Goal: Transaction & Acquisition: Purchase product/service

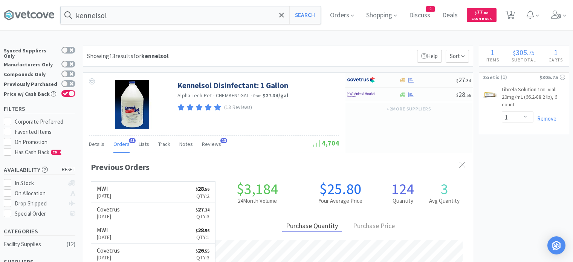
select select "1"
click at [286, 18] on span at bounding box center [281, 15] width 9 height 16
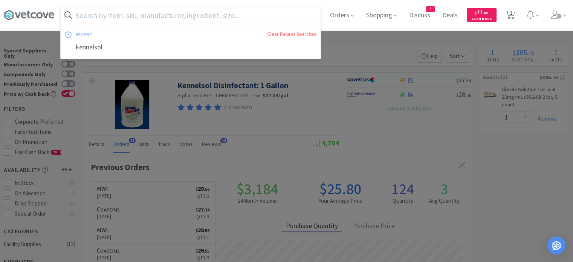
click at [290, 18] on input "text" at bounding box center [191, 14] width 260 height 17
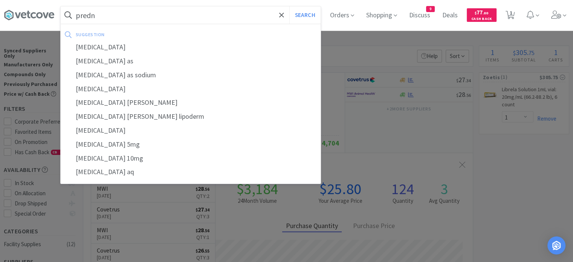
click at [235, 43] on div "[MEDICAL_DATA]" at bounding box center [191, 47] width 260 height 14
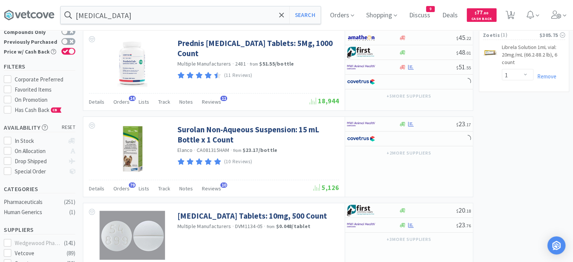
scroll to position [45, 0]
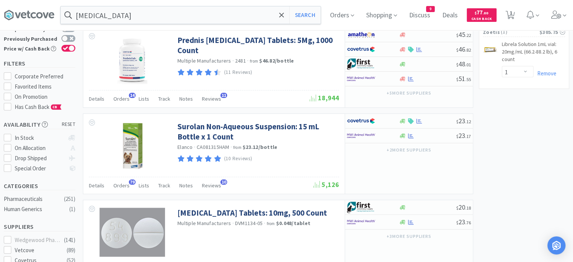
click at [121, 100] on span "Orders" at bounding box center [121, 98] width 16 height 7
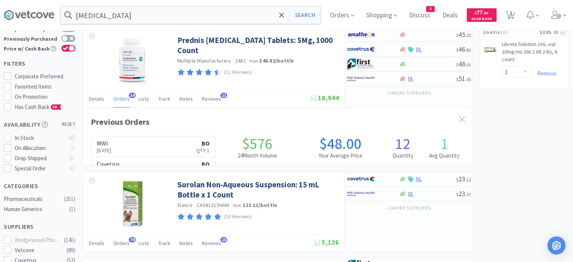
scroll to position [202, 389]
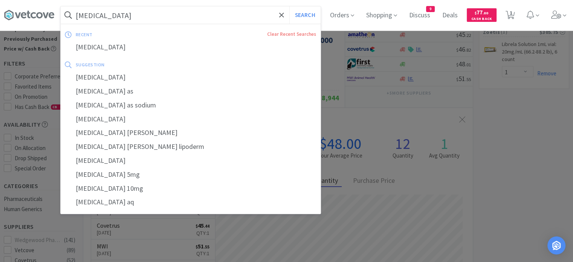
click at [262, 16] on input "[MEDICAL_DATA]" at bounding box center [191, 14] width 260 height 17
paste input "[MEDICAL_DATA] Tablets 100 mg."
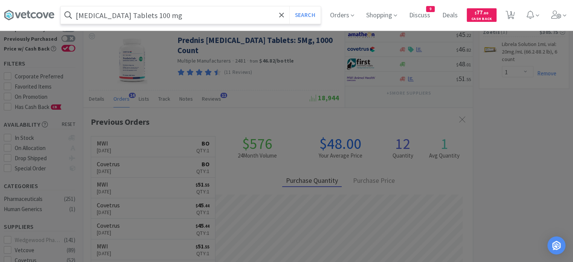
type input "[MEDICAL_DATA] Tablets 100 mg"
click at [289, 6] on button "Search" at bounding box center [304, 14] width 31 height 17
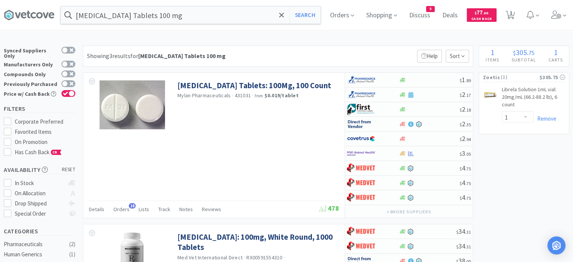
click at [432, 151] on div at bounding box center [428, 154] width 61 height 6
select select "1"
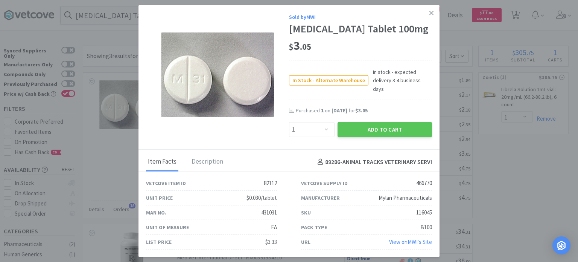
click at [394, 123] on button "Add to Cart" at bounding box center [385, 129] width 94 height 15
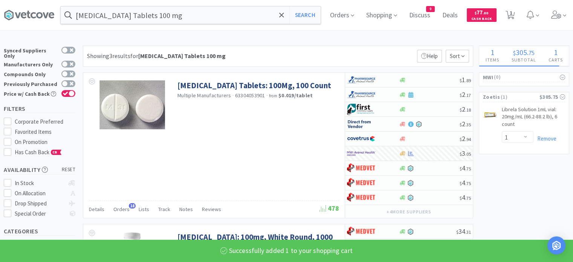
select select "1"
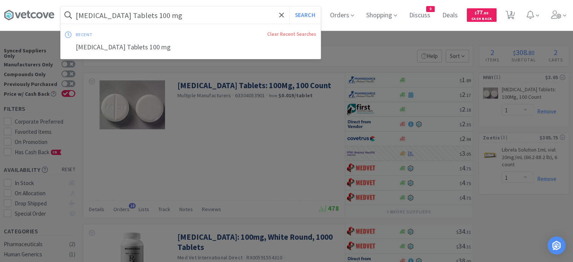
click at [164, 18] on input "[MEDICAL_DATA] Tablets 100 mg" at bounding box center [191, 14] width 260 height 17
paste input "poquel 16 mg Chewable Tablet"
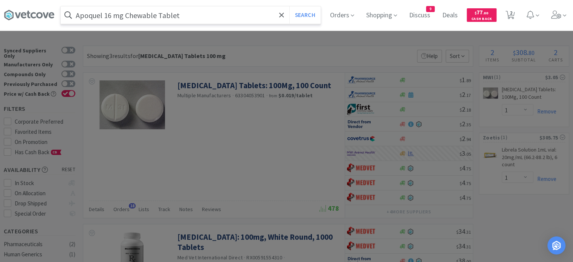
type input "Apoquel 16 mg Chewable Tablet"
click at [289, 6] on button "Search" at bounding box center [304, 14] width 31 height 17
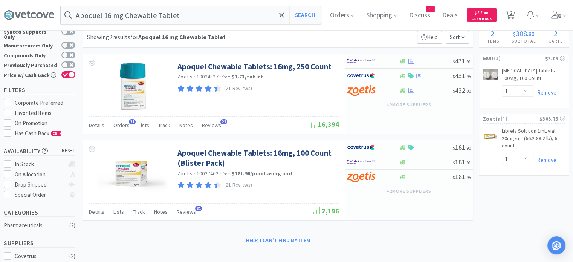
scroll to position [13, 0]
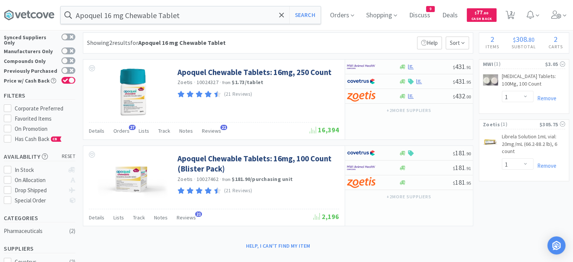
click at [123, 129] on span "Orders" at bounding box center [121, 130] width 16 height 7
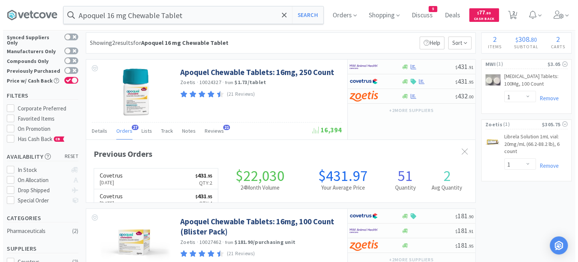
scroll to position [202, 389]
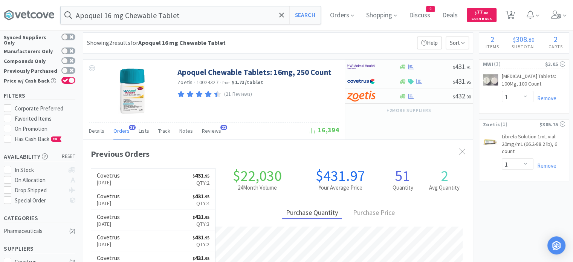
click at [433, 80] on div at bounding box center [425, 82] width 54 height 6
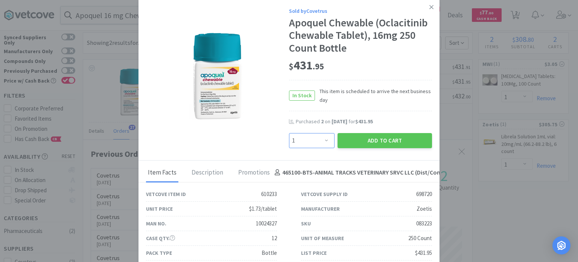
click at [308, 140] on select "Enter Quantity 1 2 3 4 5 6 7 8 9 10 11 12 13 14 15 16 17 18 19 20 Enter Quantity" at bounding box center [312, 140] width 46 height 15
select select "3"
click at [289, 133] on select "Enter Quantity 1 2 3 4 5 6 7 8 9 10 11 12 13 14 15 16 17 18 19 20 Enter Quantity" at bounding box center [312, 140] width 46 height 15
click at [353, 141] on button "Add to Cart" at bounding box center [385, 140] width 94 height 15
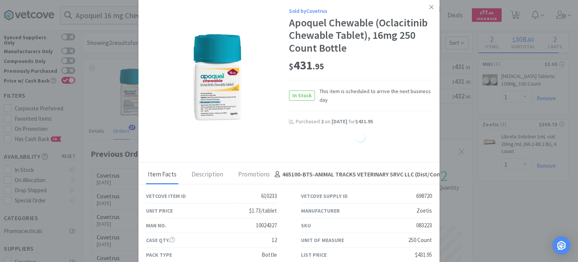
select select "1"
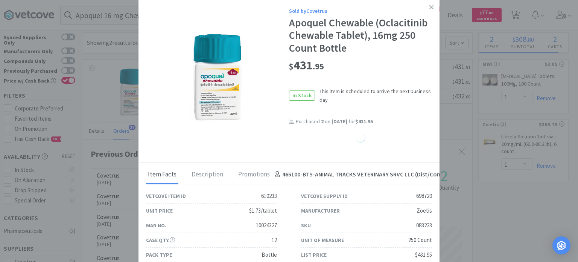
select select "1"
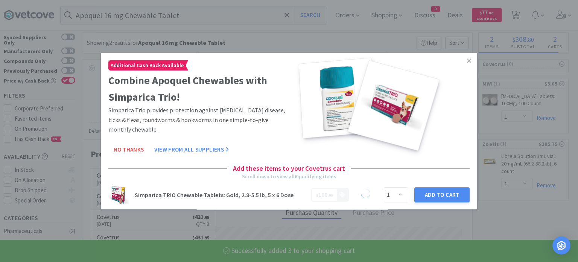
select select "3"
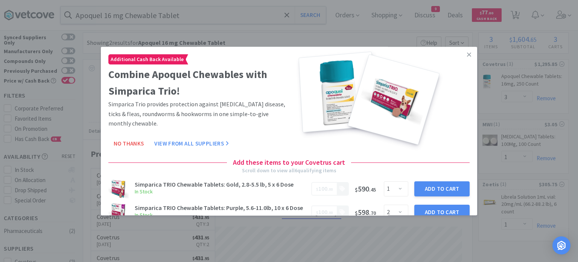
click at [463, 50] on link at bounding box center [469, 55] width 13 height 16
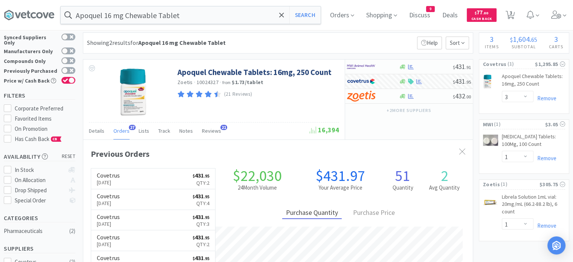
click at [185, 16] on input "Apoquel 16 mg Chewable Tablet" at bounding box center [191, 14] width 260 height 17
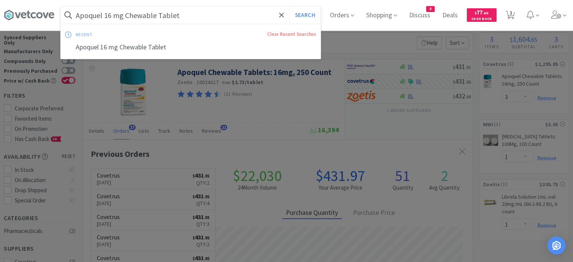
paste input "Buster Collar 30"
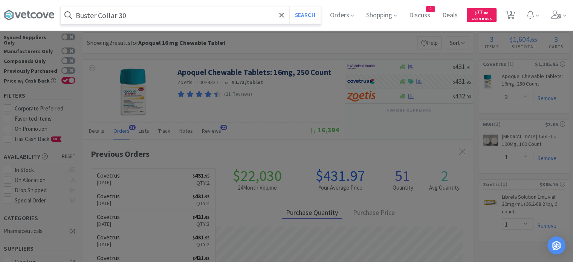
click at [311, 15] on button "Search" at bounding box center [304, 14] width 31 height 17
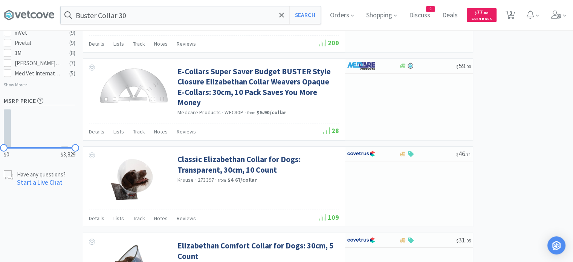
scroll to position [445, 0]
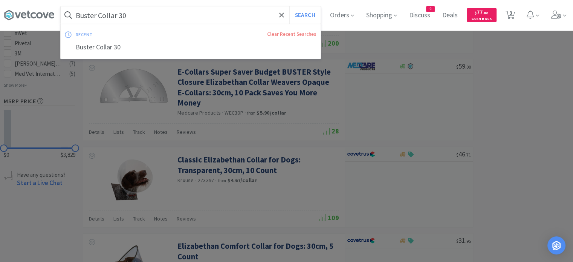
click at [180, 15] on input "Buster Collar 30" at bounding box center [191, 14] width 260 height 17
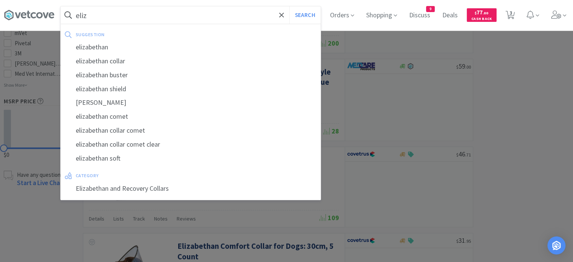
click at [99, 64] on div "elizabethan collar" at bounding box center [191, 61] width 260 height 14
type input "elizabethan collar"
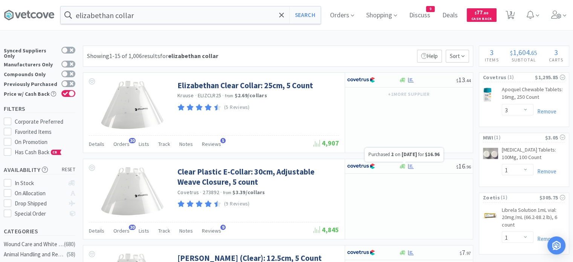
click at [411, 165] on icon at bounding box center [411, 166] width 6 height 6
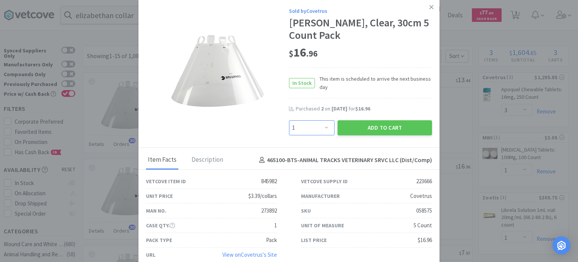
click at [306, 129] on select "Enter Quantity 1 2 3 4 5 6 7 8 9 10 11 12 13 14 15 16 17 18 19 20 Enter Quantity" at bounding box center [312, 127] width 46 height 15
select select "2"
click at [289, 120] on select "Enter Quantity 1 2 3 4 5 6 7 8 9 10 11 12 13 14 15 16 17 18 19 20 Enter Quantity" at bounding box center [312, 127] width 46 height 15
click at [359, 133] on button "Add to Cart" at bounding box center [385, 127] width 94 height 15
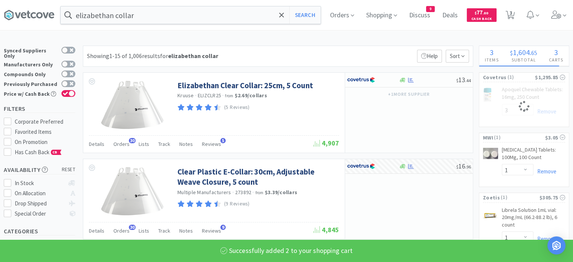
select select "2"
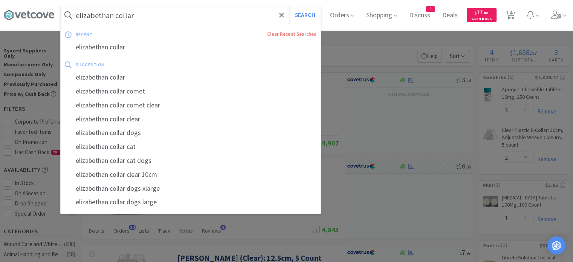
click at [143, 13] on input "elizabethan collar" at bounding box center [191, 14] width 260 height 17
paste input "[MEDICAL_DATA] 500"
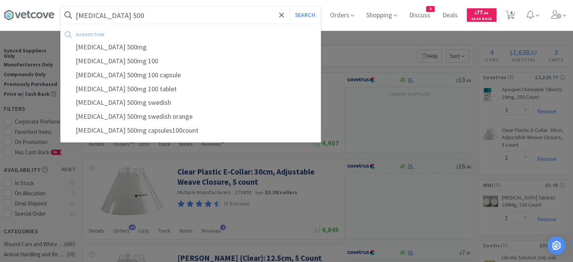
type input "[MEDICAL_DATA] 500"
click at [289, 6] on button "Search" at bounding box center [304, 14] width 31 height 17
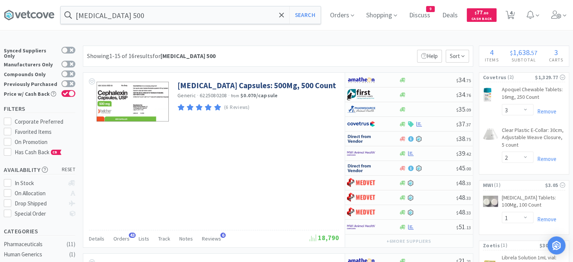
click at [441, 126] on div at bounding box center [427, 124] width 58 height 6
select select "1"
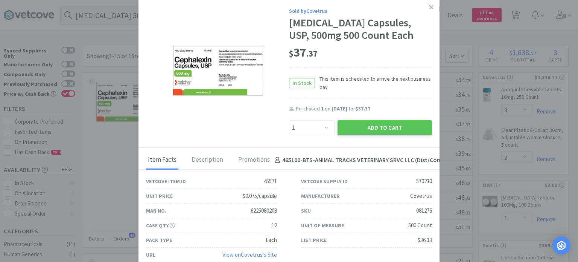
click at [400, 132] on button "Add to Cart" at bounding box center [385, 127] width 94 height 15
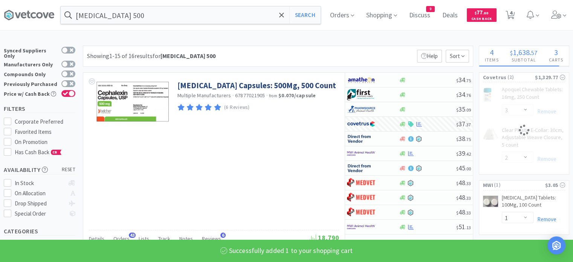
select select "1"
select select "2"
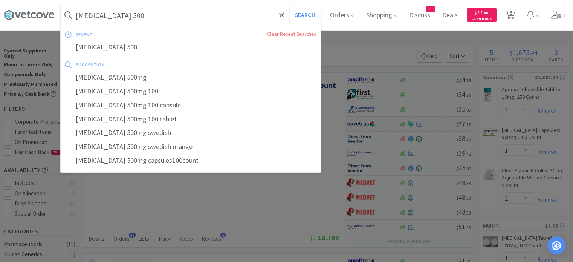
click at [140, 15] on input "[MEDICAL_DATA] 500" at bounding box center [191, 14] width 260 height 17
paste input "text"
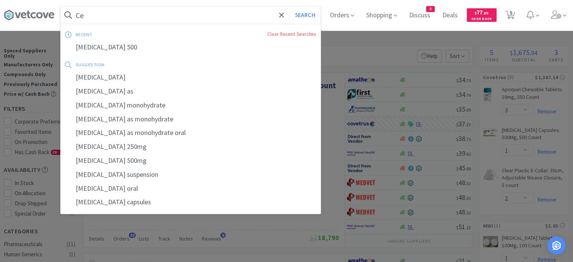
type input "C"
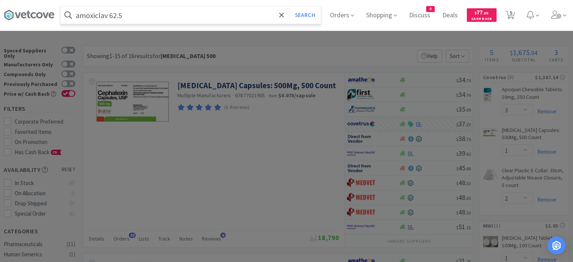
type input "amoxiclav 62.5"
click at [289, 6] on button "Search" at bounding box center [304, 14] width 31 height 17
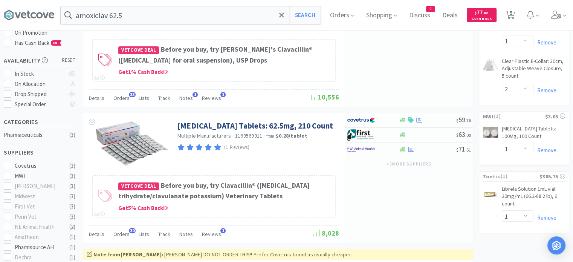
scroll to position [113, 0]
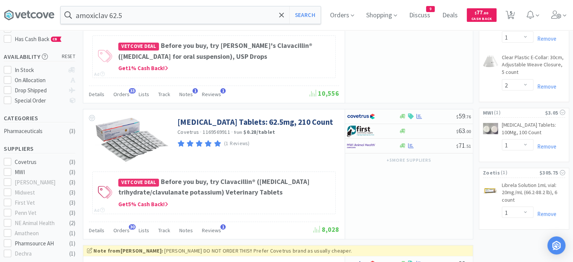
click at [437, 114] on div at bounding box center [427, 116] width 58 height 6
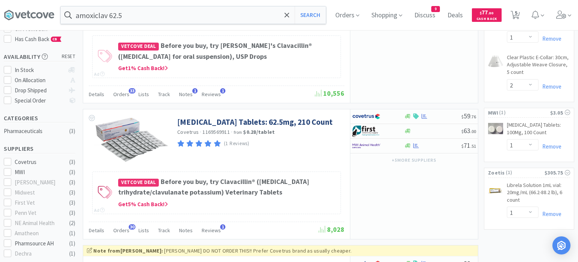
select select "1"
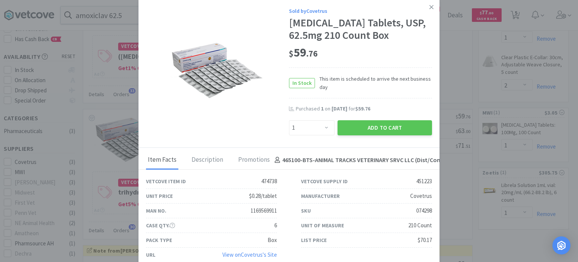
click at [389, 135] on button "Add to Cart" at bounding box center [385, 127] width 94 height 15
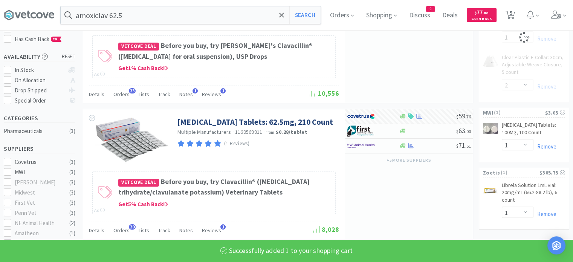
select select "1"
select select "3"
select select "1"
select select "2"
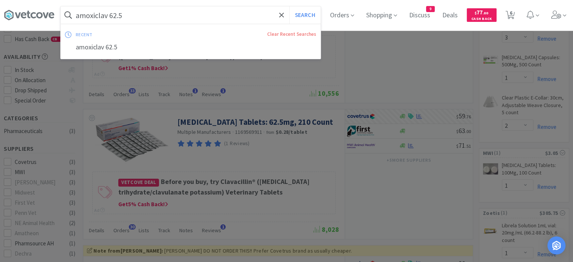
click at [142, 12] on input "amoxiclav 62.5" at bounding box center [191, 14] width 260 height 17
paste input "Clavamox Suspension 15 ml"
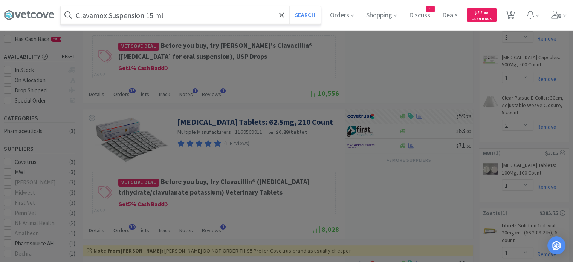
type input "Clavamox Suspension 15 ml"
click at [289, 6] on button "Search" at bounding box center [304, 14] width 31 height 17
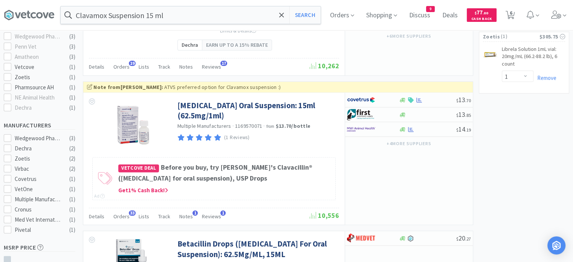
scroll to position [319, 0]
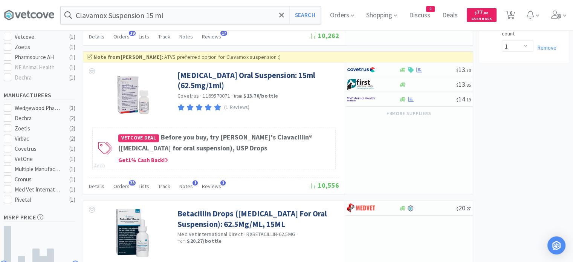
click at [437, 73] on div at bounding box center [427, 70] width 58 height 6
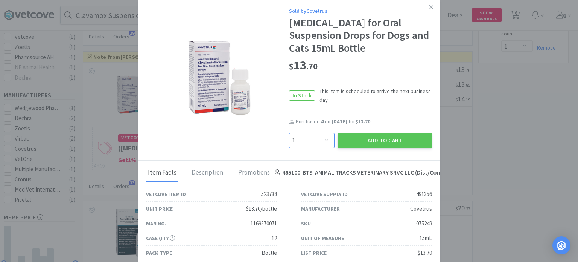
click at [316, 148] on select "Enter Quantity 1 2 3 4 5 6 7 8 9 10 11 12 13 14 15 16 17 18 19 20 Enter Quantity" at bounding box center [312, 140] width 46 height 15
select select "4"
click at [289, 145] on select "Enter Quantity 1 2 3 4 5 6 7 8 9 10 11 12 13 14 15 16 17 18 19 20 Enter Quantity" at bounding box center [312, 140] width 46 height 15
click at [357, 148] on button "Add to Cart" at bounding box center [385, 140] width 94 height 15
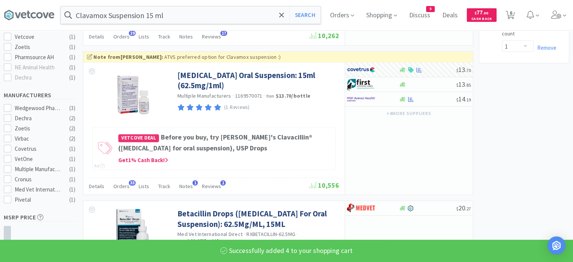
select select "4"
select select "1"
select select "3"
select select "1"
select select "2"
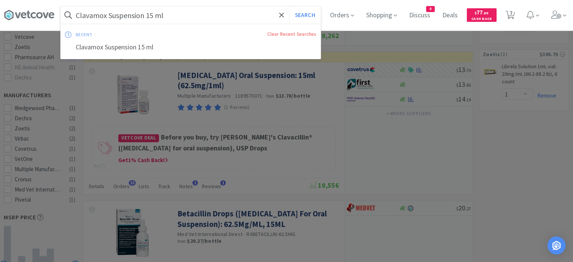
click at [186, 14] on input "Clavamox Suspension 15 ml" at bounding box center [191, 14] width 260 height 17
paste input "omposure 60"
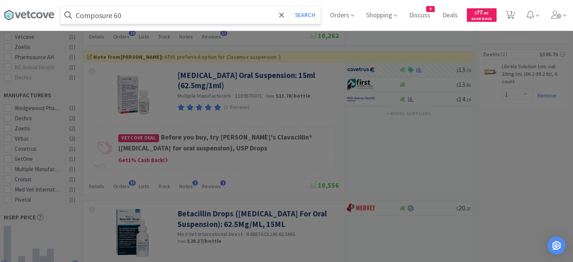
type input "Composure 60"
click at [289, 6] on button "Search" at bounding box center [304, 14] width 31 height 17
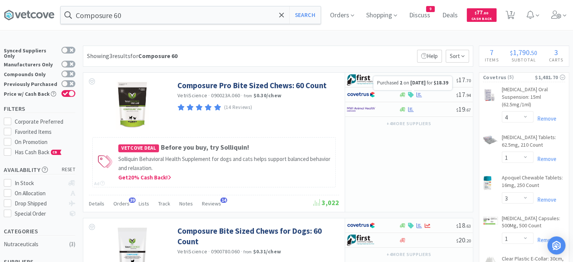
click at [419, 95] on icon at bounding box center [419, 94] width 6 height 5
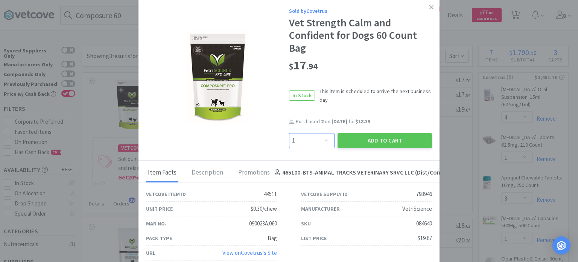
click at [318, 146] on select "Enter Quantity 1 2 3 4 5 6 7 8 9 10 11 12 13 14 15 16 17 18 19 20 Enter Quantity" at bounding box center [312, 140] width 46 height 15
select select "3"
click at [289, 133] on select "Enter Quantity 1 2 3 4 5 6 7 8 9 10 11 12 13 14 15 16 17 18 19 20 Enter Quantity" at bounding box center [312, 140] width 46 height 15
click at [359, 142] on button "Add to Cart" at bounding box center [385, 140] width 94 height 15
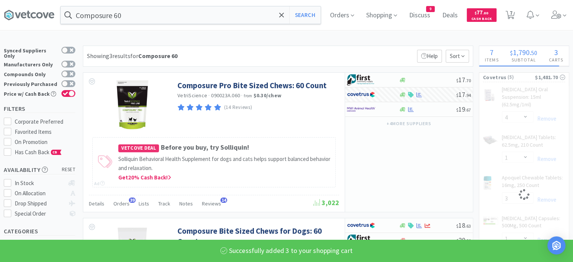
select select "3"
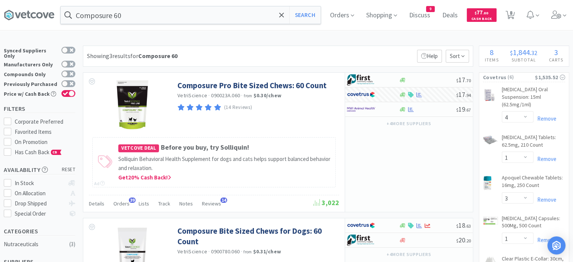
click at [515, 11] on icon at bounding box center [509, 15] width 9 height 8
select select "1"
select select "4"
select select "1"
select select "3"
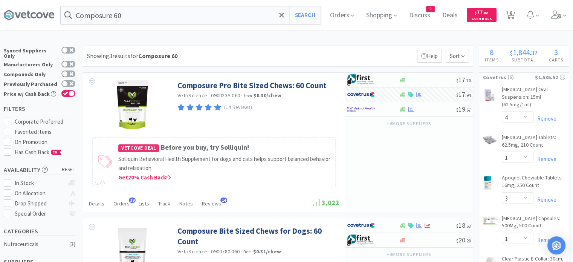
select select "1"
select select "2"
select select "3"
select select "1"
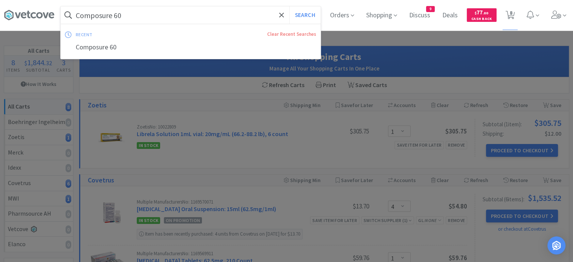
click at [133, 15] on input "Composure 60" at bounding box center [191, 14] width 260 height 17
paste input "redelio Quattro 50.1# - 100# Dose"
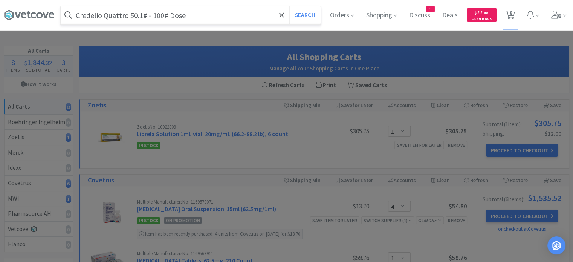
click at [133, 15] on input "Credelio Quattro 50.1# - 100# Dose" at bounding box center [191, 14] width 260 height 17
type input "Credelio Quattro 50.1# - 100# Dose"
click at [298, 21] on button "Search" at bounding box center [304, 14] width 31 height 17
select select "4"
select select "1"
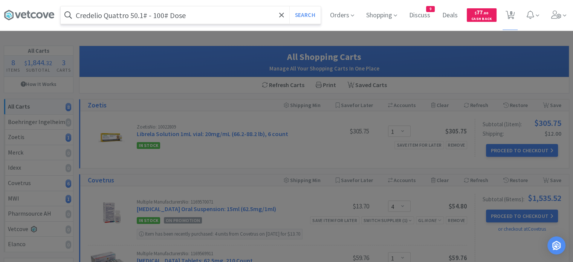
select select "3"
select select "1"
select select "2"
select select "3"
select select "1"
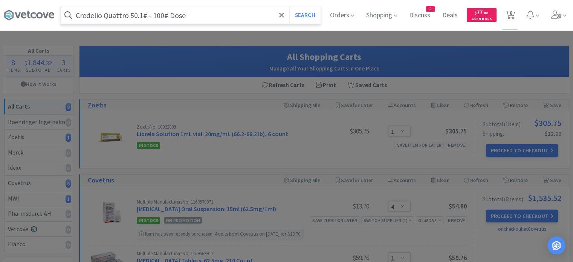
select select "1"
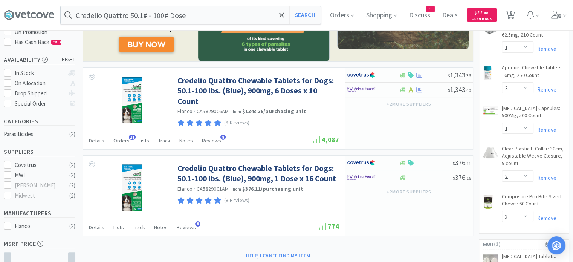
scroll to position [126, 0]
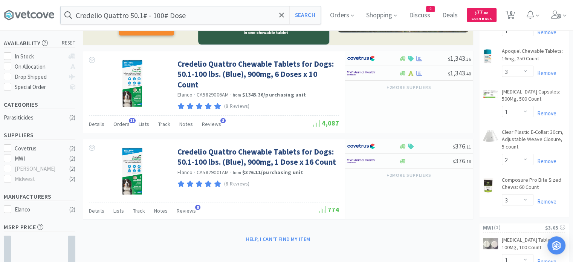
click at [436, 58] on div at bounding box center [422, 59] width 49 height 6
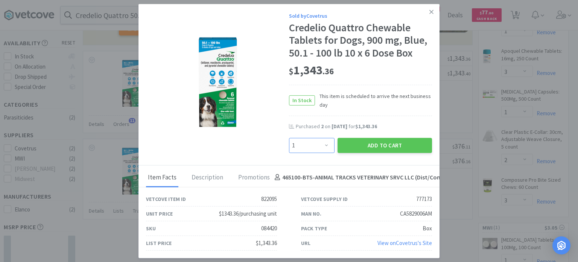
click at [318, 142] on select "Enter Quantity 1 2 3 4 5 6 7 8 9 10 11 12 13 14 15 16 17 18 19 20 Enter Quantity" at bounding box center [312, 144] width 46 height 15
select select "3"
click at [289, 138] on select "Enter Quantity 1 2 3 4 5 6 7 8 9 10 11 12 13 14 15 16 17 18 19 20 Enter Quantity" at bounding box center [312, 144] width 46 height 15
click at [361, 150] on button "Add to Cart" at bounding box center [385, 144] width 94 height 15
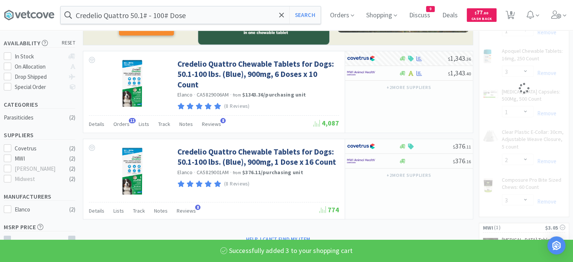
select select "3"
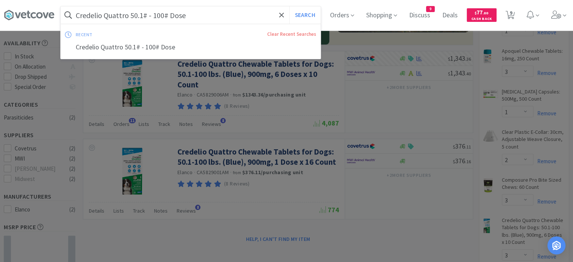
click at [187, 15] on input "Credelio Quattro 50.1# - 100# Dose" at bounding box center [191, 14] width 260 height 17
paste input "Shampoo - Douxo S3 Pyo"
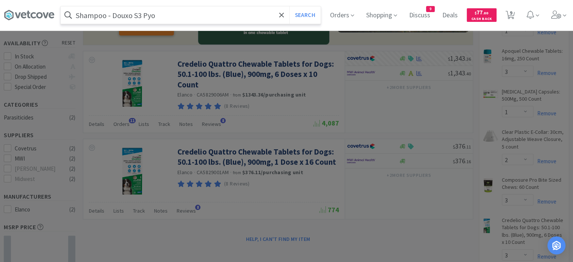
type input "Shampoo - Douxo S3 Pyo"
click at [314, 16] on button "Search" at bounding box center [304, 14] width 31 height 17
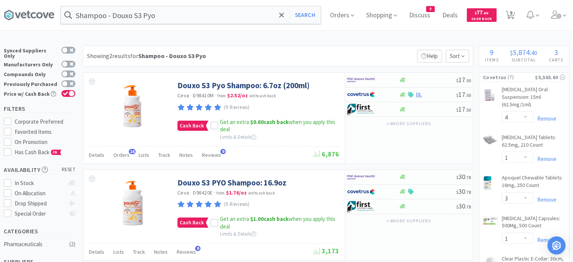
click at [433, 97] on div "$ 17 . 50" at bounding box center [409, 94] width 128 height 15
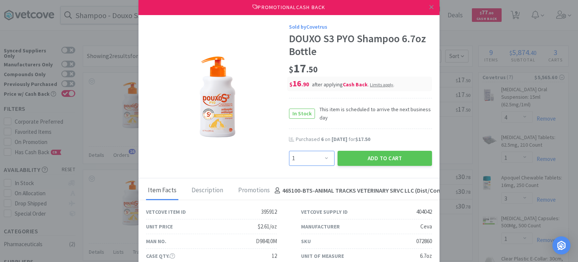
click at [305, 155] on select "Enter Quantity 1 2 3 4 5 6 7 8 9 10 11 12 13 14 15 16 17 18 19 20 Enter Quantity" at bounding box center [312, 158] width 46 height 15
select select "6"
click at [289, 151] on select "Enter Quantity 1 2 3 4 5 6 7 8 9 10 11 12 13 14 15 16 17 18 19 20 Enter Quantity" at bounding box center [312, 158] width 46 height 15
click at [357, 160] on button "Add to Cart" at bounding box center [385, 158] width 94 height 15
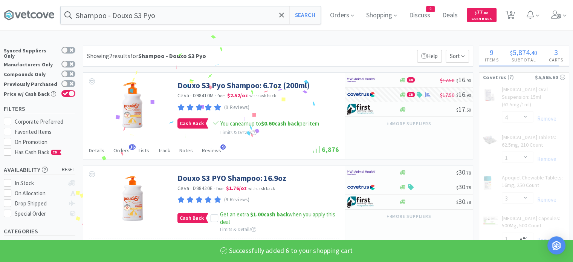
select select "6"
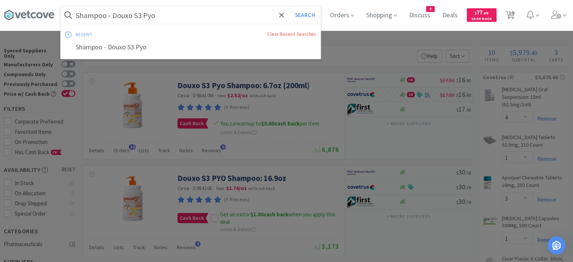
click at [168, 13] on input "Shampoo - Douxo S3 Pyo" at bounding box center [191, 14] width 260 height 17
paste input "Feline Distemper Plus (M)"
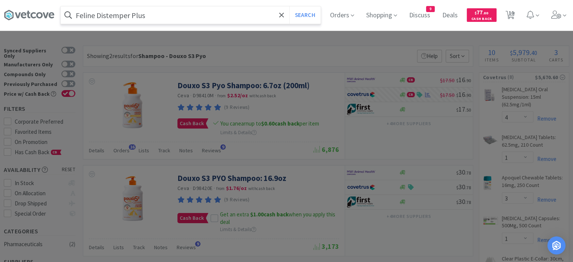
click at [289, 6] on button "Search" at bounding box center [304, 14] width 31 height 17
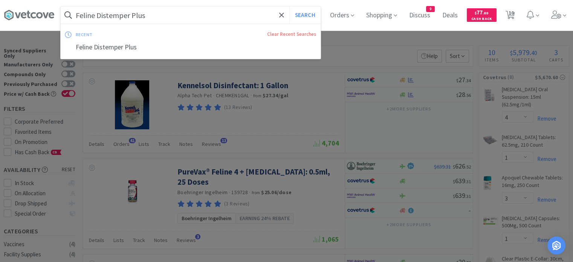
click at [152, 18] on input "Feline Distemper Plus" at bounding box center [191, 14] width 260 height 17
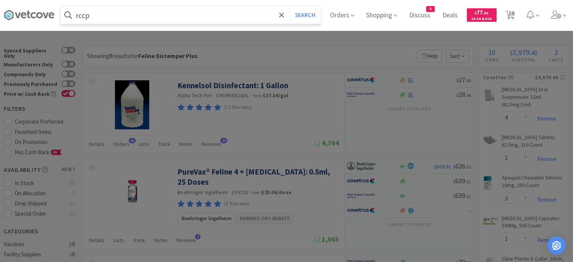
type input "rccp"
click at [289, 6] on button "Search" at bounding box center [304, 14] width 31 height 17
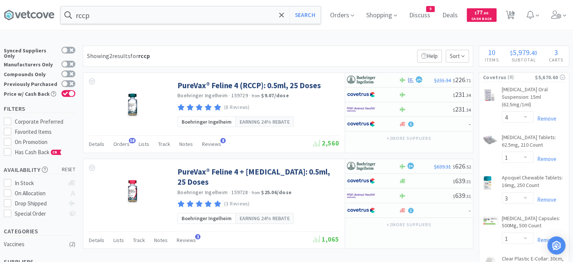
click at [116, 144] on span "Orders" at bounding box center [121, 143] width 16 height 7
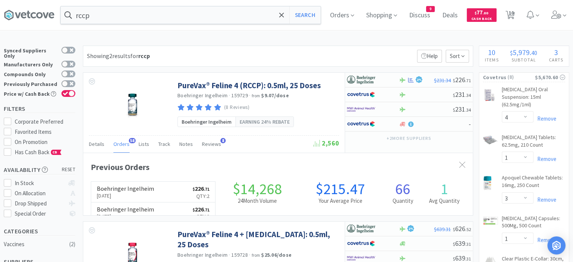
scroll to position [202, 389]
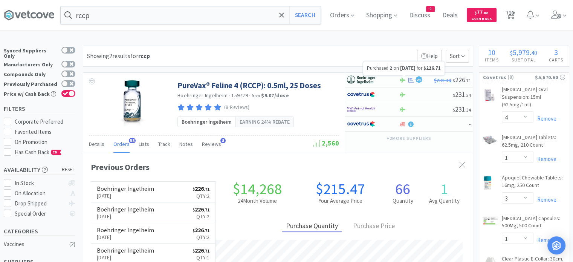
click at [410, 82] on icon at bounding box center [411, 80] width 6 height 6
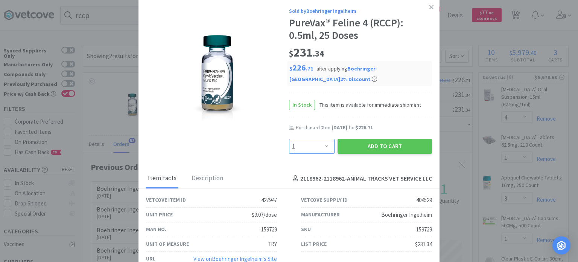
click at [318, 146] on select "Enter Quantity 1 2 3 4 5 6 7 8 9 10 11 12 13 14 15 16 17 18 19 20 Enter Quantity" at bounding box center [312, 146] width 46 height 15
select select "2"
click at [289, 139] on select "Enter Quantity 1 2 3 4 5 6 7 8 9 10 11 12 13 14 15 16 17 18 19 20 Enter Quantity" at bounding box center [312, 146] width 46 height 15
click at [354, 149] on button "Add to Cart" at bounding box center [385, 146] width 94 height 15
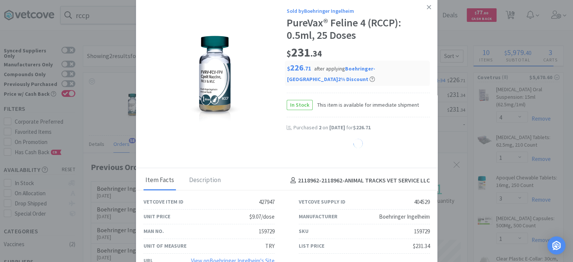
scroll to position [376255, 376067]
select select "2"
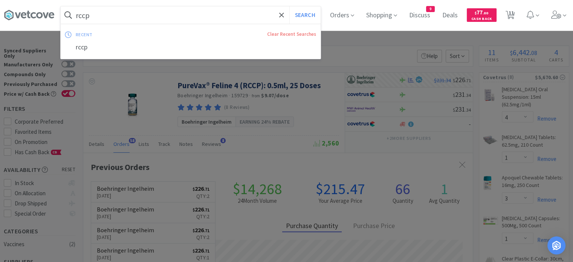
click at [147, 17] on input "rccp" at bounding box center [191, 14] width 260 height 17
paste input "[MEDICAL_DATA] 300"
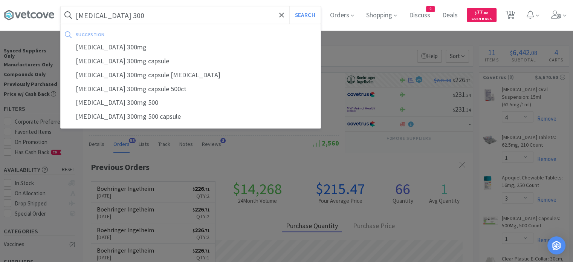
type input "[MEDICAL_DATA] 300"
click at [289, 6] on button "Search" at bounding box center [304, 14] width 31 height 17
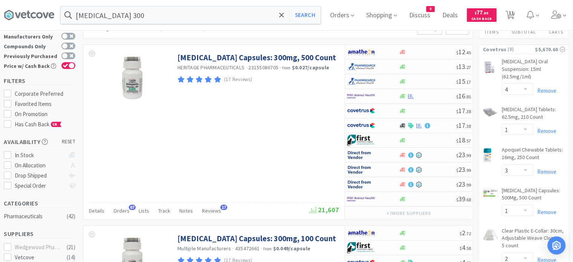
scroll to position [28, 0]
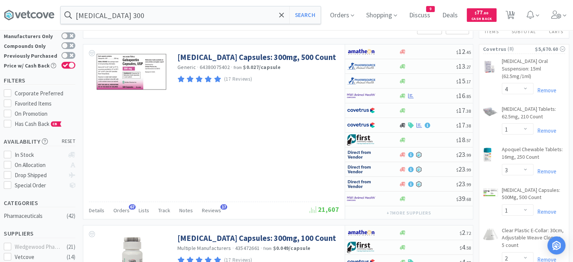
click at [428, 110] on div at bounding box center [427, 111] width 58 height 6
select select "1"
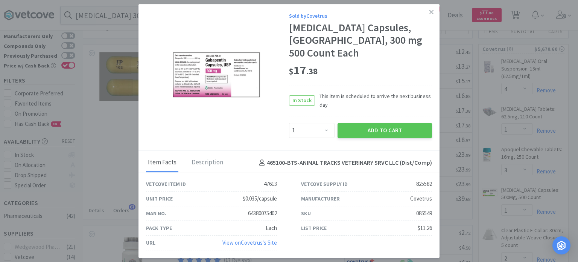
click at [391, 123] on button "Add to Cart" at bounding box center [385, 130] width 94 height 15
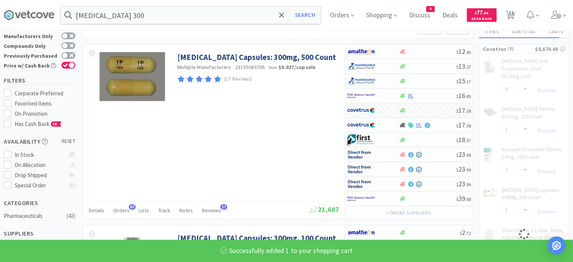
select select "1"
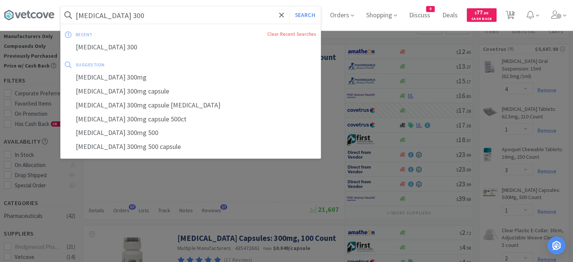
click at [157, 13] on input "[MEDICAL_DATA] 300" at bounding box center [191, 14] width 260 height 17
paste input "Laxatone Maple"
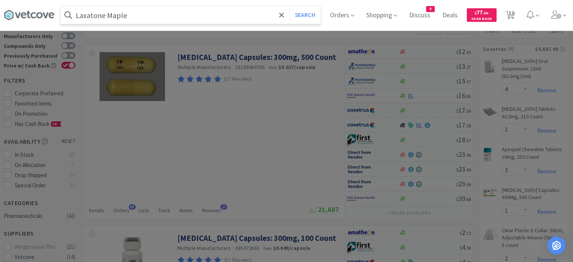
type input "Laxatone Maple"
click at [289, 6] on button "Search" at bounding box center [304, 14] width 31 height 17
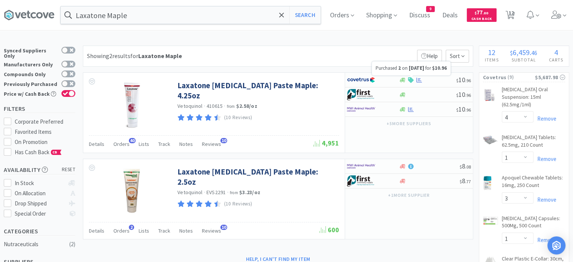
click at [421, 81] on icon at bounding box center [419, 79] width 6 height 5
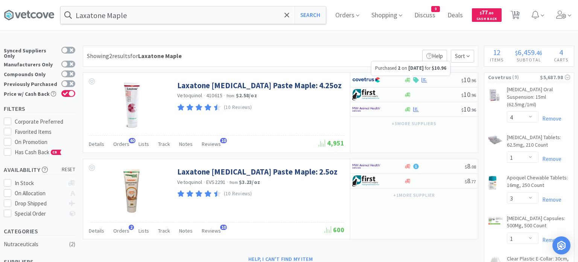
select select "1"
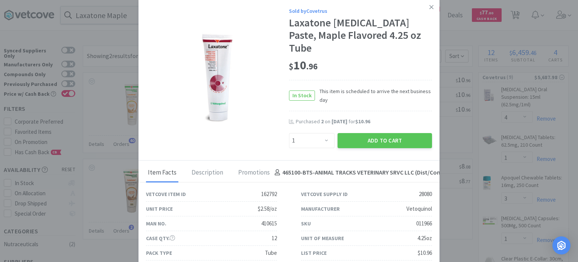
click at [363, 133] on button "Add to Cart" at bounding box center [385, 140] width 94 height 15
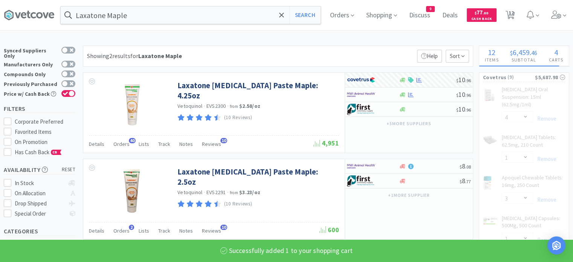
select select "1"
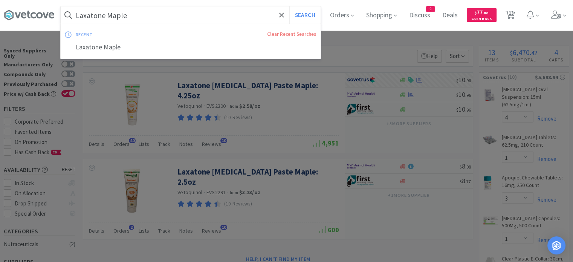
click at [142, 16] on input "Laxatone Maple" at bounding box center [191, 14] width 260 height 17
paste input "lepto"
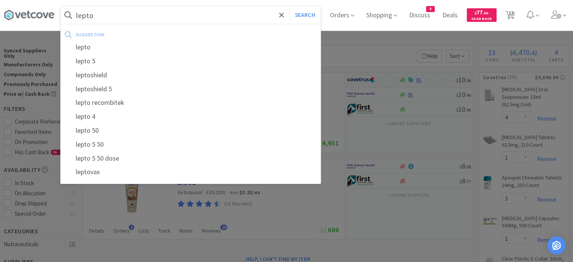
type input "lepto"
click at [289, 6] on button "Search" at bounding box center [304, 14] width 31 height 17
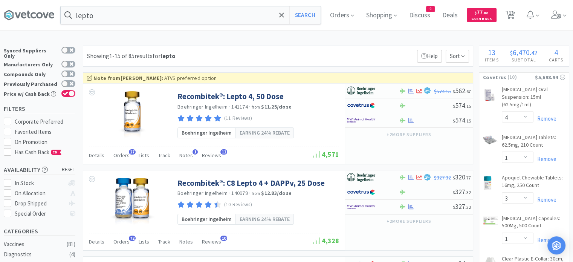
scroll to position [22, 0]
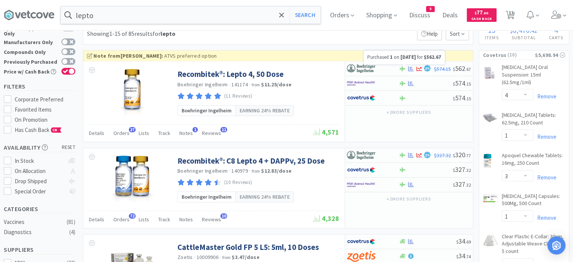
click at [410, 69] on icon at bounding box center [411, 68] width 6 height 5
select select "1"
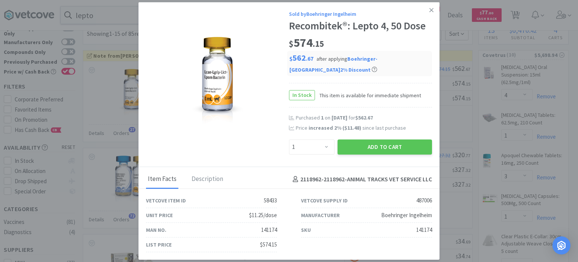
click at [384, 146] on button "Add to Cart" at bounding box center [385, 146] width 94 height 15
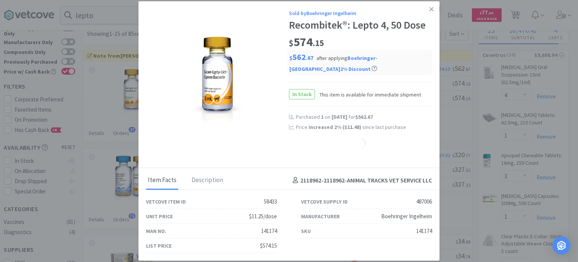
select select "1"
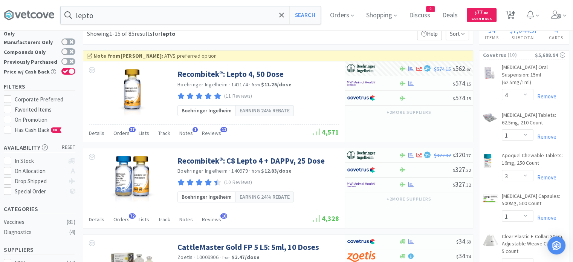
click at [111, 13] on input "lepto" at bounding box center [191, 14] width 260 height 17
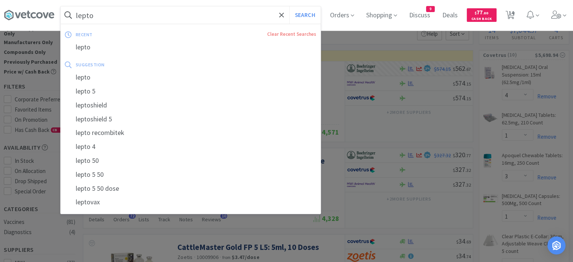
paste input "Lyme Vaccination"
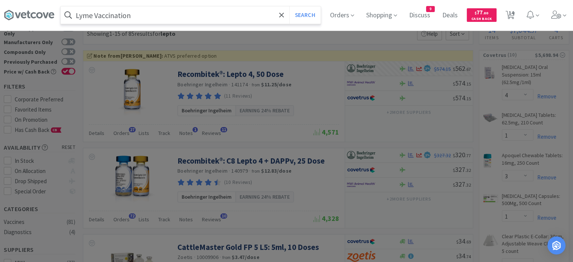
type input "Lyme Vaccination"
click at [289, 6] on button "Search" at bounding box center [304, 14] width 31 height 17
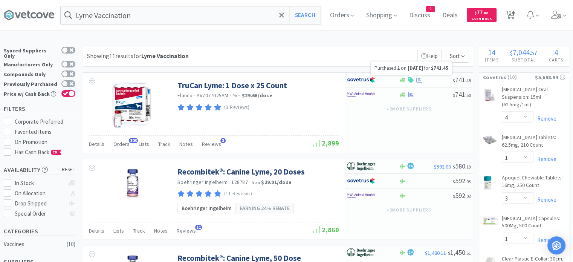
click at [420, 80] on icon at bounding box center [419, 79] width 6 height 5
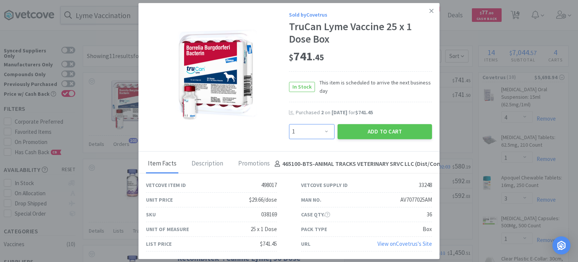
click at [309, 126] on select "Enter Quantity 1 2 3 4 5 6 7 8 9 10 11 12 13 14 15 16 17 18 19 20 Enter Quantity" at bounding box center [312, 131] width 46 height 15
select select "4"
click at [289, 124] on select "Enter Quantity 1 2 3 4 5 6 7 8 9 10 11 12 13 14 15 16 17 18 19 20 Enter Quantity" at bounding box center [312, 131] width 46 height 15
click at [364, 132] on button "Add to Cart" at bounding box center [385, 131] width 94 height 15
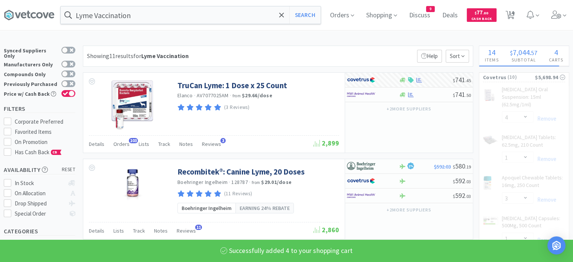
select select "4"
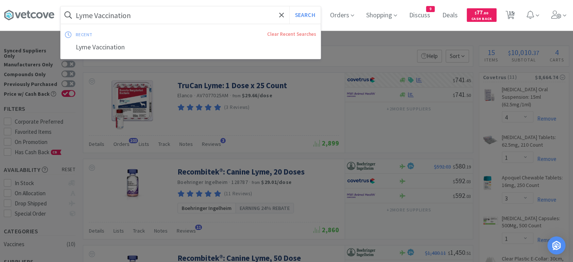
click at [154, 22] on input "Lyme Vaccination" at bounding box center [191, 14] width 260 height 17
paste input "Nexgard Large (24.1-60#) Dose"
type input "Nexgard Large"
click at [289, 6] on button "Search" at bounding box center [304, 14] width 31 height 17
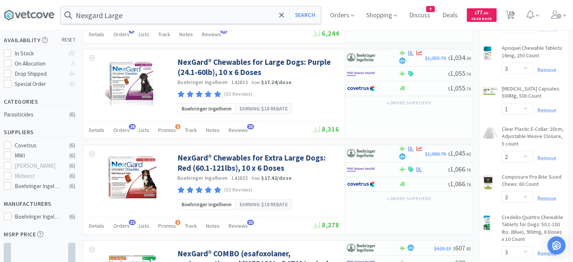
scroll to position [129, 0]
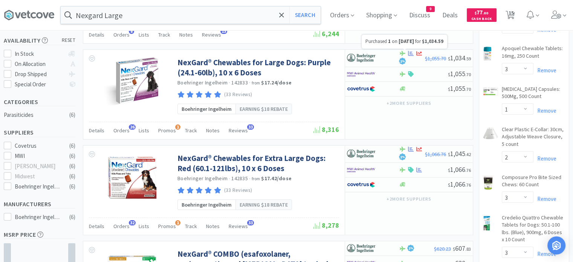
click at [410, 55] on icon at bounding box center [411, 53] width 6 height 6
select select "1"
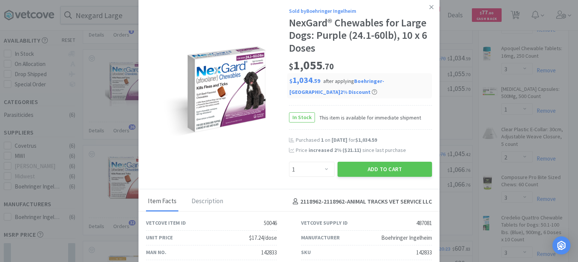
click at [375, 170] on button "Add to Cart" at bounding box center [385, 169] width 94 height 15
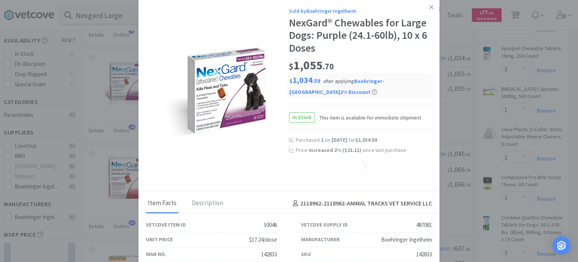
select select "1"
select select "2"
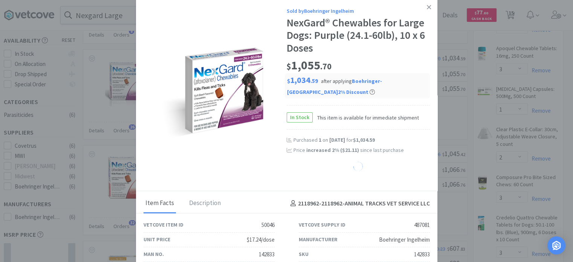
select select "1"
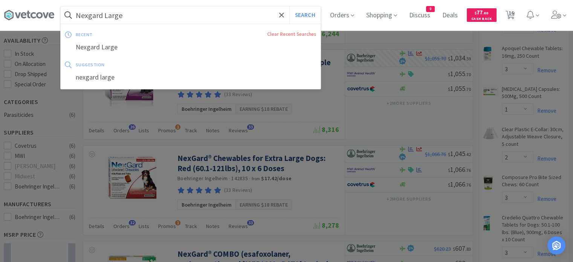
click at [158, 21] on input "Nexgard Large" at bounding box center [191, 14] width 260 height 17
paste input "[MEDICAL_DATA] 97.2 mg Tablets"
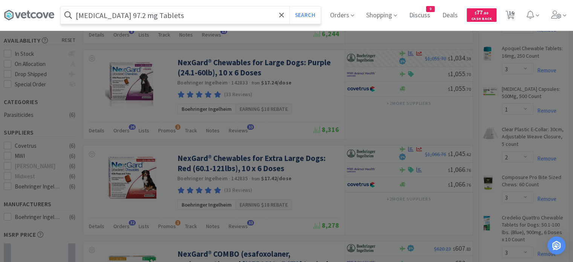
type input "[MEDICAL_DATA] 97.2 mg Tablets"
click at [289, 6] on button "Search" at bounding box center [304, 14] width 31 height 17
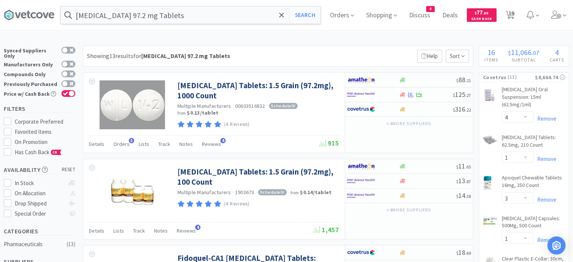
click at [123, 143] on span "Orders" at bounding box center [121, 143] width 16 height 7
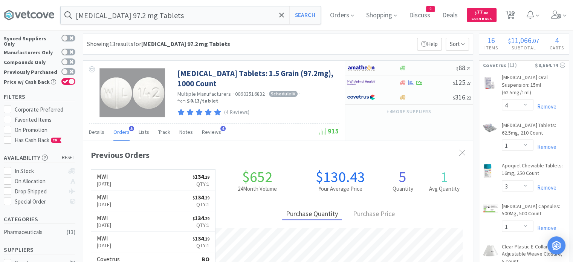
scroll to position [11, 0]
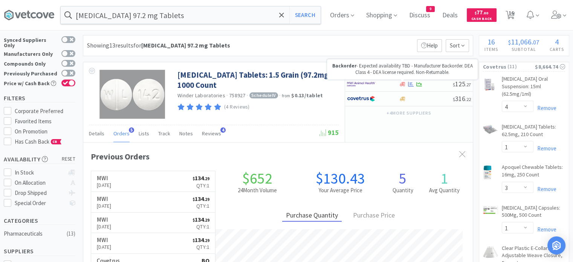
click at [402, 85] on icon at bounding box center [402, 84] width 6 height 6
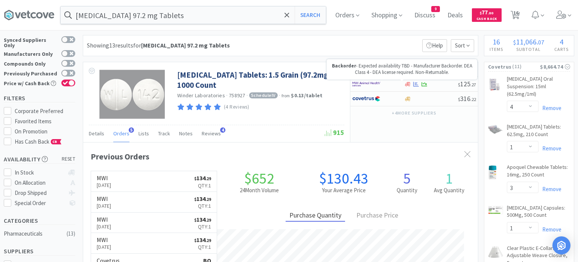
select select "1"
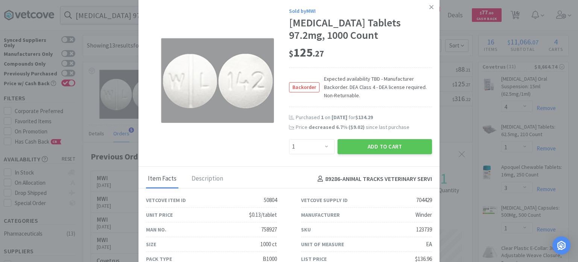
click at [430, 6] on icon at bounding box center [432, 7] width 4 height 4
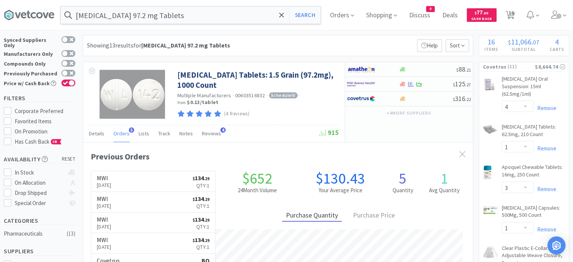
scroll to position [376264, 376067]
click at [424, 108] on button "+ 4 more supplier s" at bounding box center [408, 113] width 52 height 11
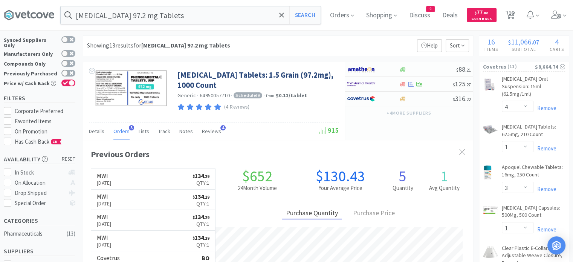
click at [426, 101] on div "$ 316 . 22" at bounding box center [409, 98] width 128 height 15
select select "1"
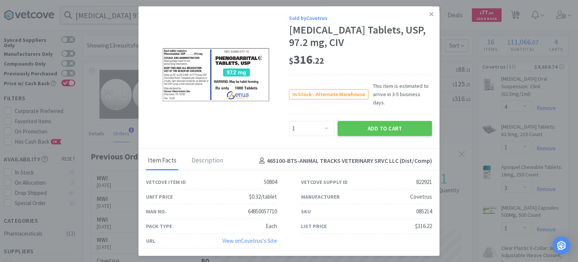
click at [380, 126] on button "Add to Cart" at bounding box center [385, 128] width 94 height 15
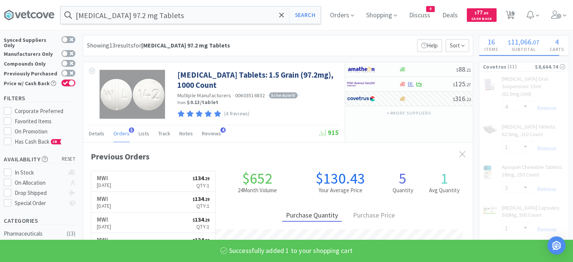
select select "1"
select select "4"
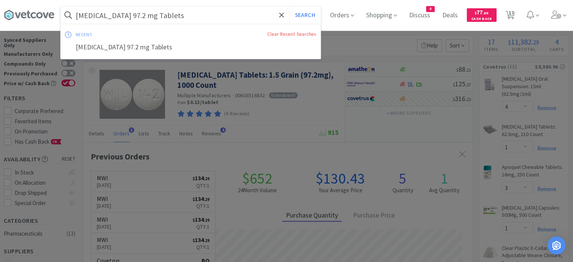
click at [189, 21] on input "[MEDICAL_DATA] 97.2 mg Tablets" at bounding box center [191, 14] width 260 height 17
paste input "rednisone 20"
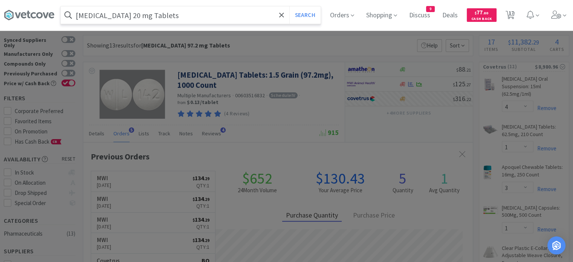
type input "[MEDICAL_DATA] 20 mg Tablets"
click at [289, 6] on button "Search" at bounding box center [304, 14] width 31 height 17
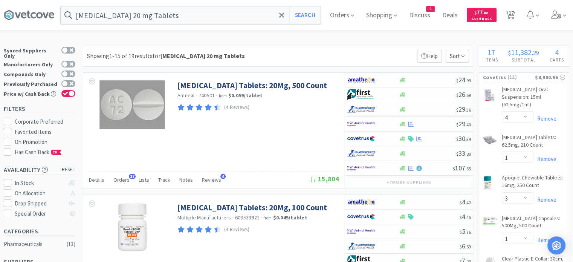
click at [435, 125] on div at bounding box center [427, 124] width 58 height 6
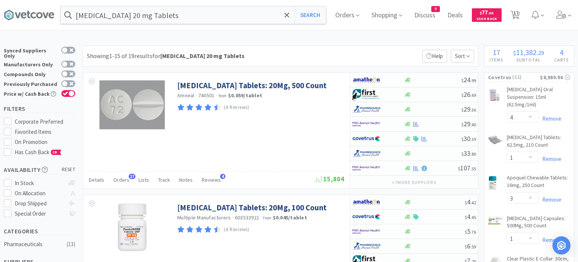
select select "1"
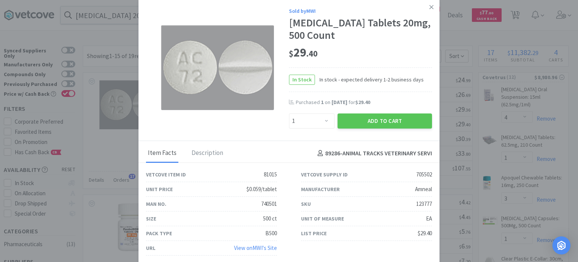
click at [370, 120] on button "Add to Cart" at bounding box center [385, 120] width 94 height 15
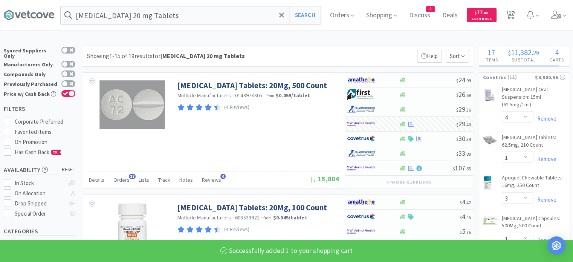
select select "1"
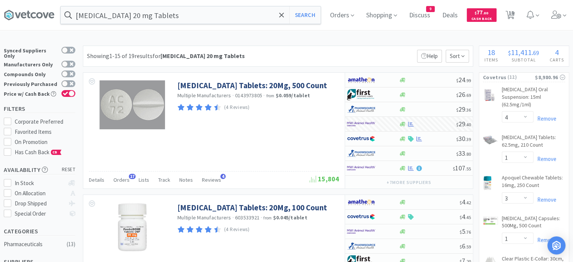
click at [155, 13] on input "[MEDICAL_DATA] 20 mg Tablets" at bounding box center [191, 14] width 260 height 17
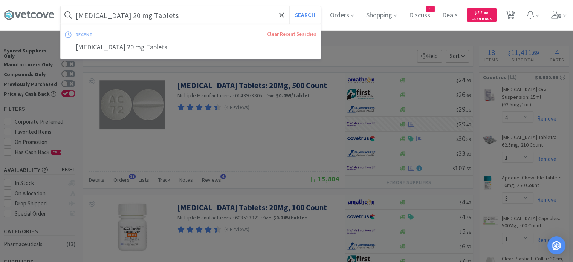
click at [155, 13] on input "[MEDICAL_DATA] 20 mg Tablets" at bounding box center [191, 14] width 260 height 17
paste input "Triz EDTA Flush 12 oz"
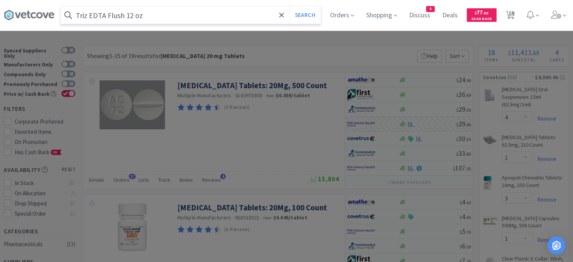
type input "Triz EDTA Flush 12 oz"
click at [289, 6] on button "Search" at bounding box center [304, 14] width 31 height 17
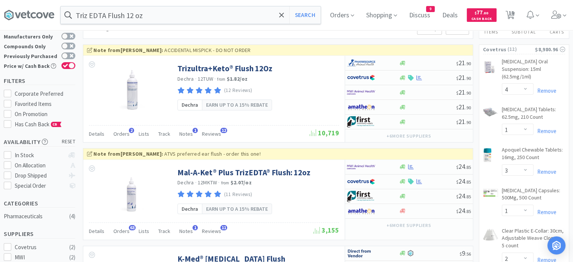
scroll to position [105, 0]
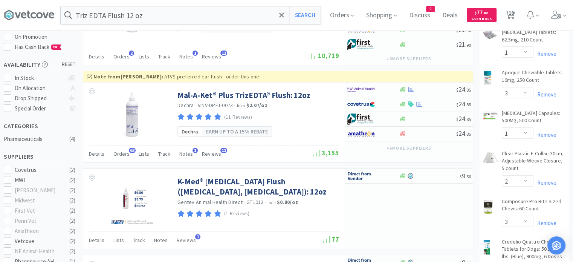
click at [440, 105] on div at bounding box center [427, 104] width 58 height 6
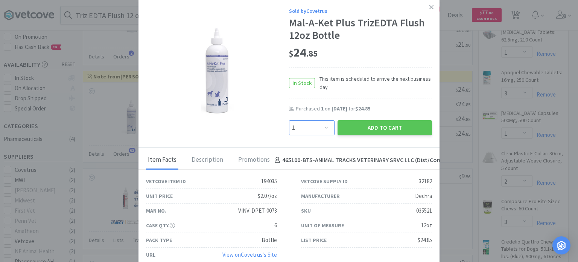
click at [312, 129] on select "Enter Quantity 1 2 3 4 5 6 7 8 9 10 11 12 13 14 15 16 17 18 19 20 Enter Quantity" at bounding box center [312, 127] width 46 height 15
select select "3"
click at [289, 120] on select "Enter Quantity 1 2 3 4 5 6 7 8 9 10 11 12 13 14 15 16 17 18 19 20 Enter Quantity" at bounding box center [312, 127] width 46 height 15
click at [374, 129] on button "Add to Cart" at bounding box center [385, 127] width 94 height 15
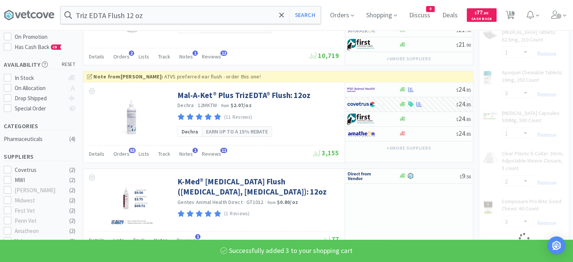
select select "3"
select select "1"
select select "4"
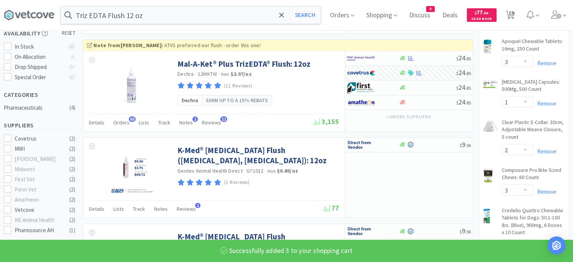
scroll to position [137, 0]
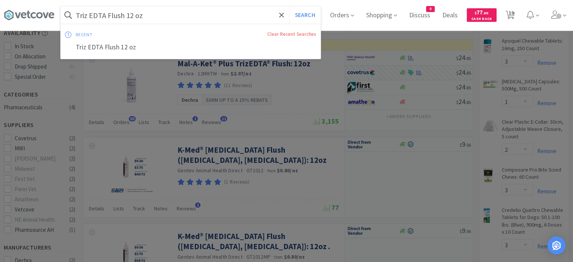
click at [197, 22] on input "Triz EDTA Flush 12 oz" at bounding box center [191, 14] width 260 height 17
paste input "erramycin Othpth Ointment"
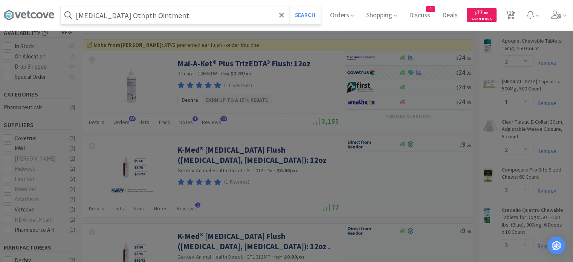
click at [289, 6] on button "Search" at bounding box center [304, 14] width 31 height 17
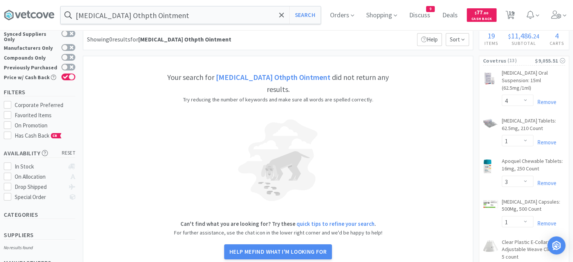
scroll to position [15, 0]
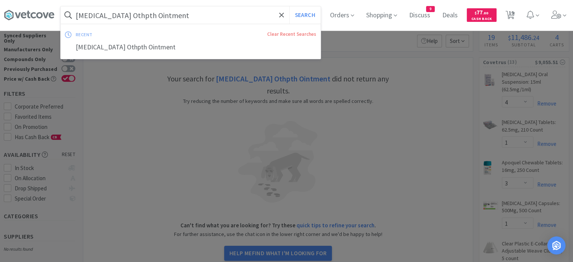
click at [198, 21] on input "[MEDICAL_DATA] Othpth Ointment" at bounding box center [191, 14] width 260 height 17
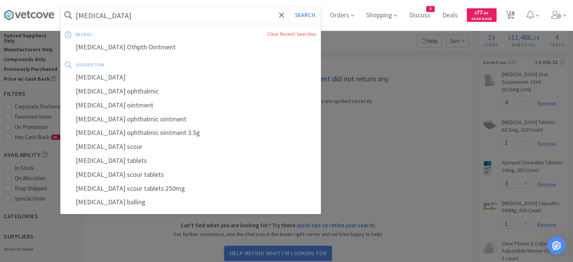
type input "[MEDICAL_DATA]"
click at [289, 6] on button "Search" at bounding box center [304, 14] width 31 height 17
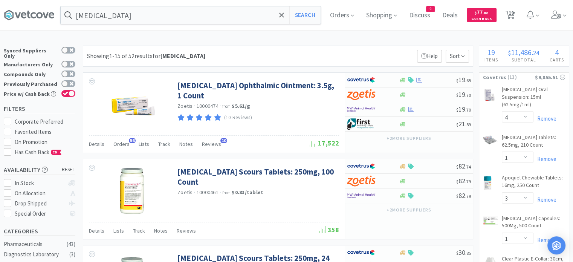
click at [446, 80] on div at bounding box center [427, 80] width 58 height 6
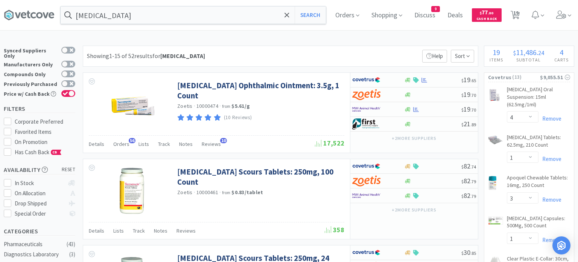
select select "1"
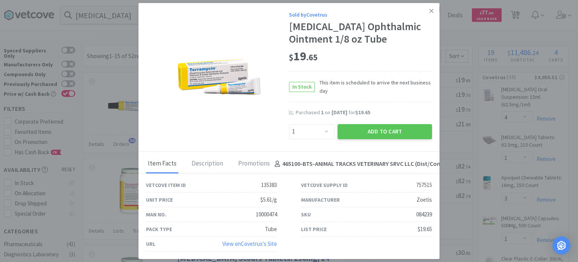
click at [405, 135] on button "Add to Cart" at bounding box center [385, 131] width 94 height 15
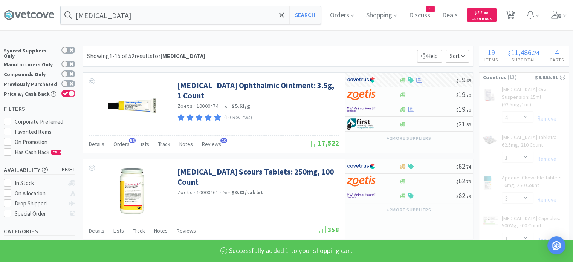
select select "1"
select select "4"
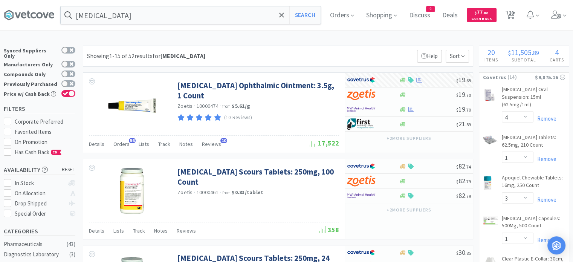
click at [231, 171] on link "[MEDICAL_DATA] Scours Tablets: 250mg, 100 Count" at bounding box center [257, 176] width 160 height 21
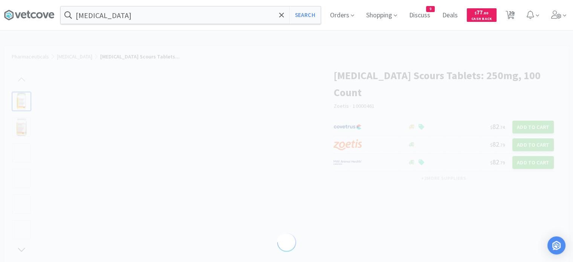
select select "55585"
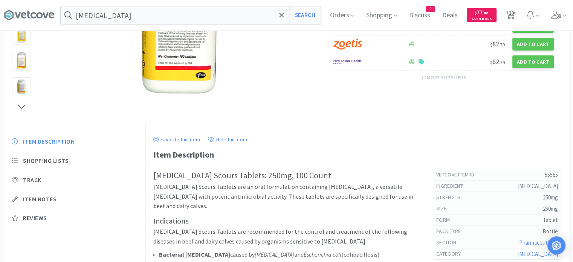
scroll to position [186, 0]
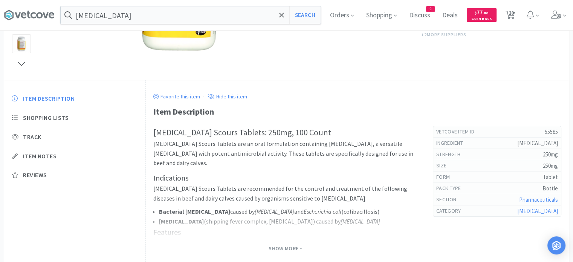
click at [282, 241] on div "Show More" at bounding box center [285, 246] width 264 height 14
click at [282, 253] on div "[MEDICAL_DATA] Scours Tablets: 250mg, 100 Count [MEDICAL_DATA] Scours Tablets a…" at bounding box center [357, 197] width 408 height 142
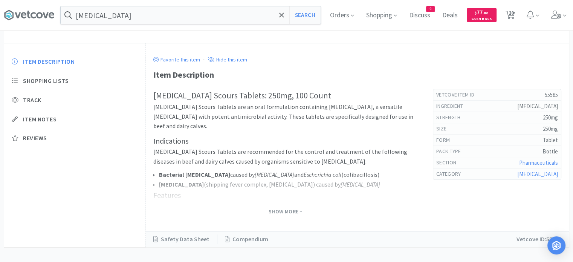
scroll to position [230, 0]
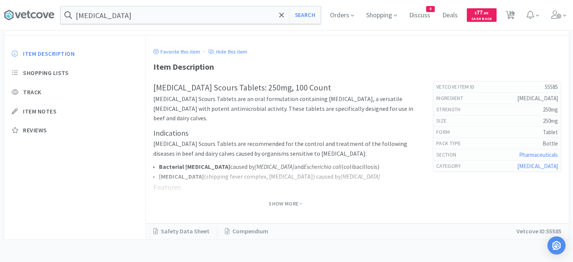
click at [293, 203] on span "Show More" at bounding box center [285, 203] width 34 height 7
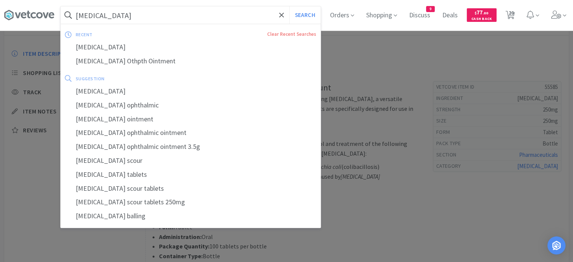
click at [125, 16] on input "[MEDICAL_DATA]" at bounding box center [191, 14] width 260 height 17
paste input "Viralys Powder 100 gm bottle"
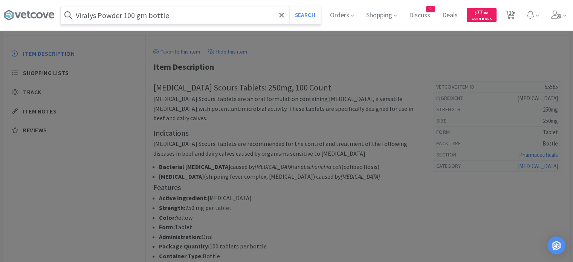
type input "Viralys Powder 100 gm bottle"
click at [289, 6] on button "Search" at bounding box center [304, 14] width 31 height 17
select select "4"
select select "1"
select select "3"
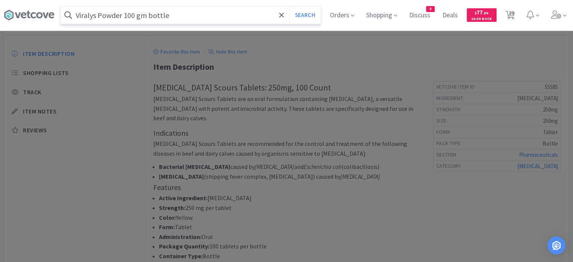
select select "1"
select select "2"
select select "3"
select select "6"
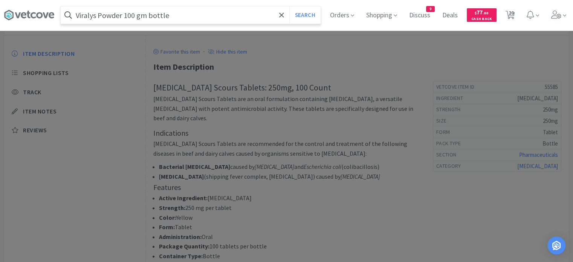
select select "1"
select select "3"
select select "1"
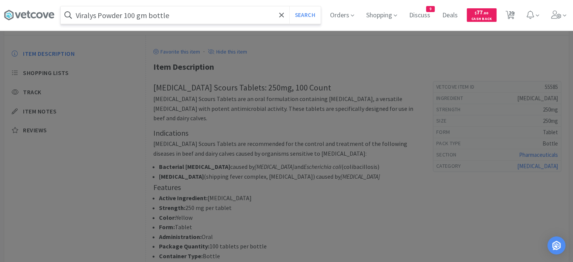
select select "4"
select select "1"
select select "2"
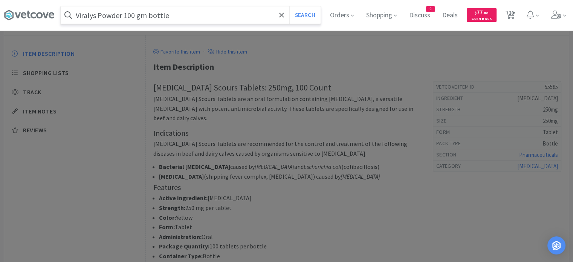
select select "1"
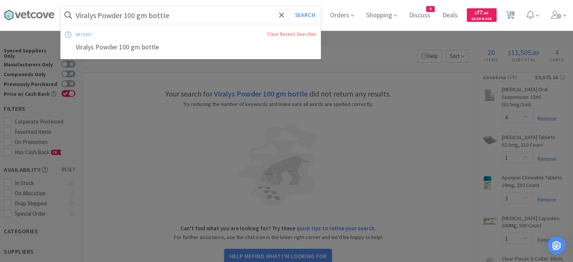
click at [179, 13] on input "Viralys Powder 100 gm bottle" at bounding box center [191, 14] width 260 height 17
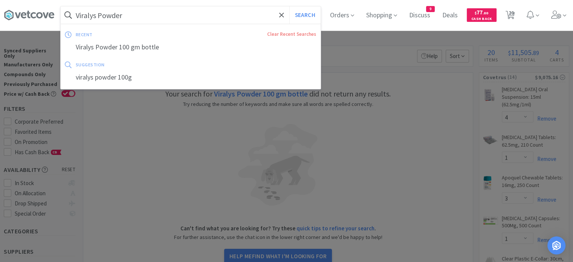
type input "Viralys Powder"
click at [289, 6] on button "Search" at bounding box center [304, 14] width 31 height 17
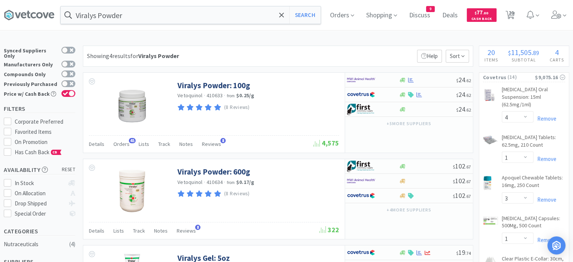
click at [433, 94] on div at bounding box center [427, 95] width 58 height 6
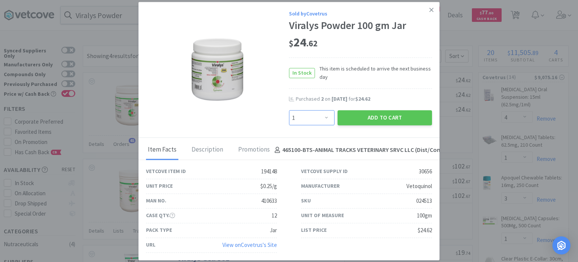
click at [302, 117] on select "Enter Quantity 1 2 3 4 5 6 7 8 9 10 11 12 13 14 15 16 17 18 19 20 Enter Quantity" at bounding box center [312, 117] width 46 height 15
select select "3"
click at [289, 110] on select "Enter Quantity 1 2 3 4 5 6 7 8 9 10 11 12 13 14 15 16 17 18 19 20 Enter Quantity" at bounding box center [312, 117] width 46 height 15
click at [372, 117] on button "Add to Cart" at bounding box center [385, 117] width 94 height 15
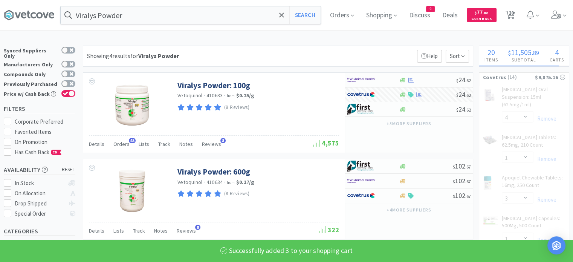
select select "3"
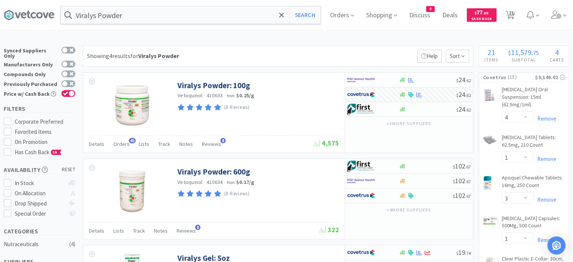
click at [513, 16] on span "21" at bounding box center [510, 13] width 5 height 30
select select "1"
select select "2"
select select "1"
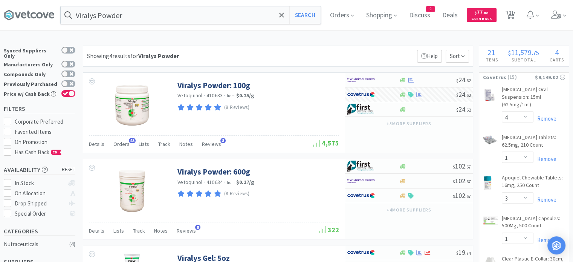
select select "4"
select select "1"
select select "3"
select select "1"
select select "2"
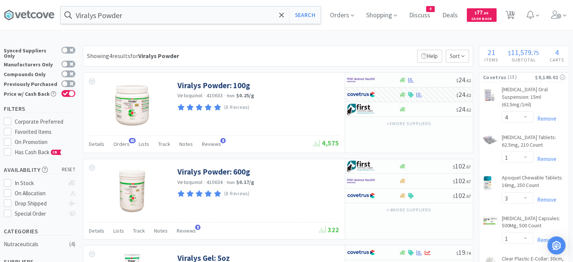
select select "3"
select select "6"
select select "1"
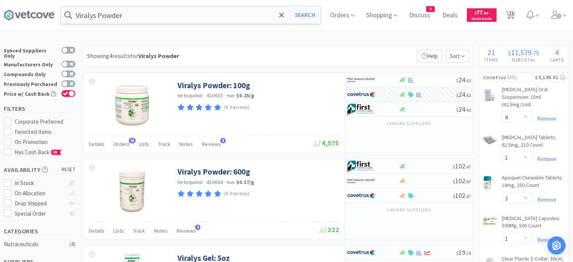
select select "3"
select select "1"
select select "4"
select select "3"
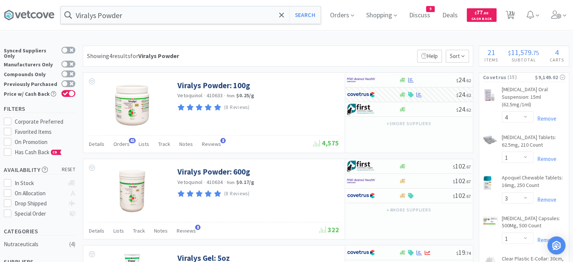
select select "1"
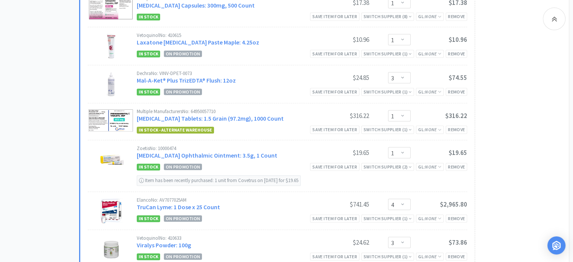
scroll to position [712, 0]
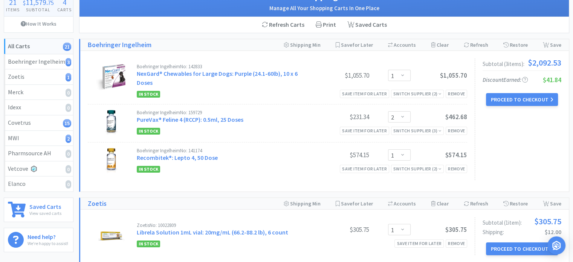
scroll to position [0, 0]
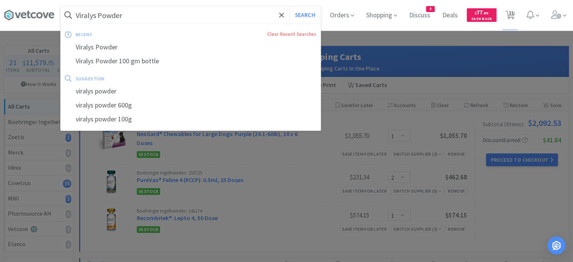
click at [232, 15] on input "Viralys Powder" at bounding box center [191, 14] width 260 height 17
paste input "Cytopoint 30 mg vial"
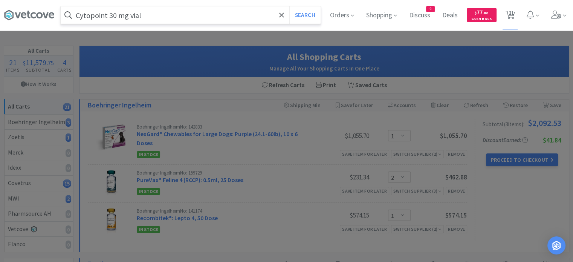
type input "Cytopoint 30 mg vial"
click at [289, 6] on button "Search" at bounding box center [304, 14] width 31 height 17
select select "4"
select select "1"
select select "3"
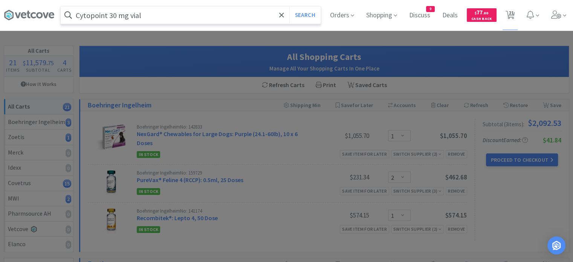
select select "1"
select select "2"
select select "3"
select select "6"
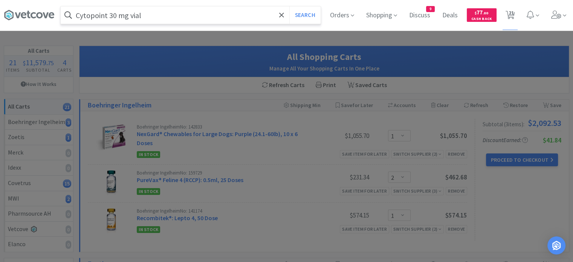
select select "1"
select select "3"
select select "1"
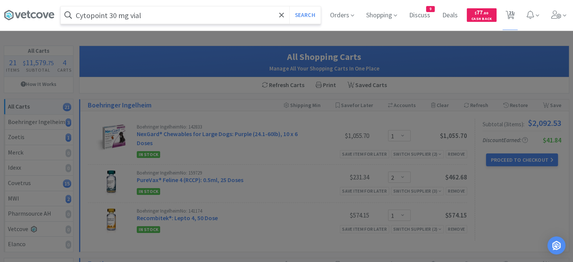
select select "4"
select select "3"
select select "1"
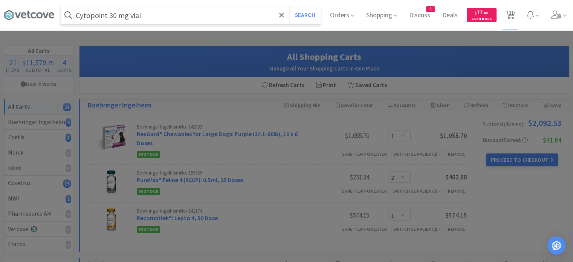
select select "2"
select select "1"
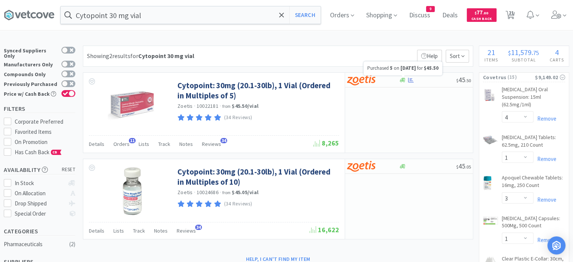
click at [412, 79] on icon at bounding box center [411, 80] width 6 height 6
select select "5"
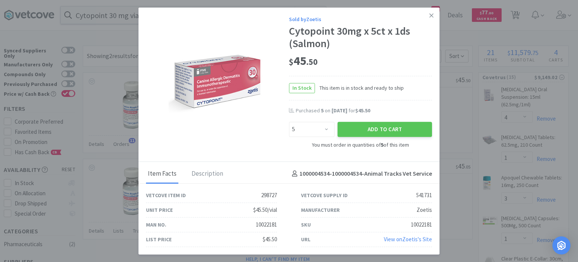
click at [387, 131] on button "Add to Cart" at bounding box center [385, 129] width 94 height 15
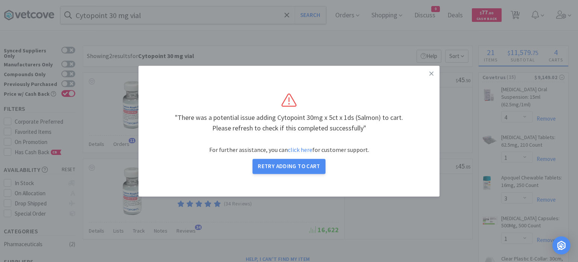
select select "5"
select select "1"
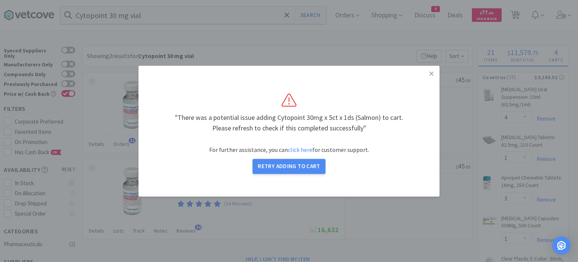
select select "1"
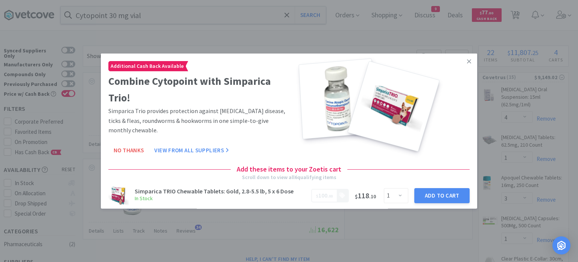
click at [468, 62] on link at bounding box center [469, 61] width 13 height 16
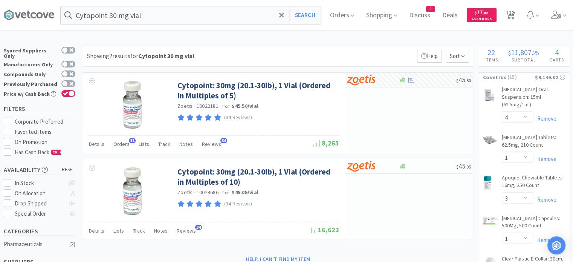
click at [120, 141] on span "Orders" at bounding box center [121, 143] width 16 height 7
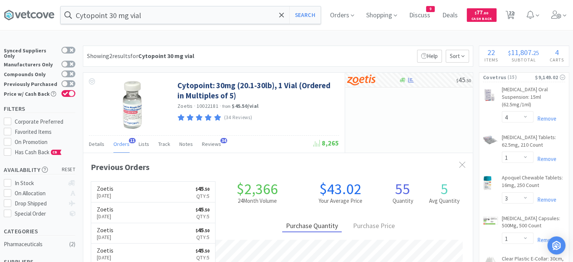
click at [513, 17] on span "22" at bounding box center [510, 13] width 5 height 30
select select "1"
select select "2"
select select "1"
select select "5"
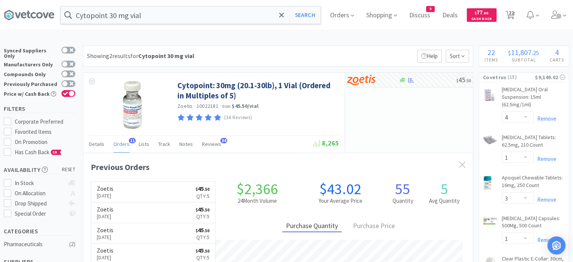
select select "1"
select select "4"
select select "1"
select select "3"
select select "1"
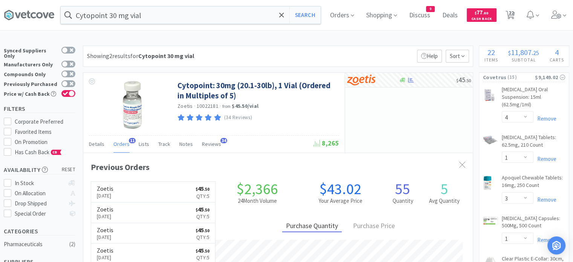
select select "2"
select select "3"
select select "6"
select select "1"
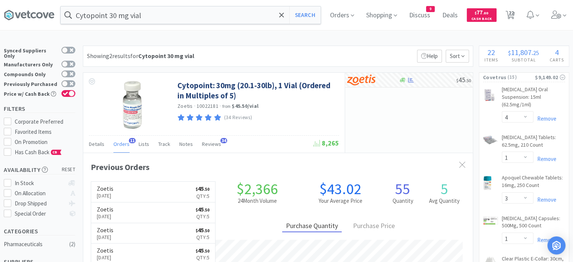
select select "1"
select select "3"
select select "1"
select select "4"
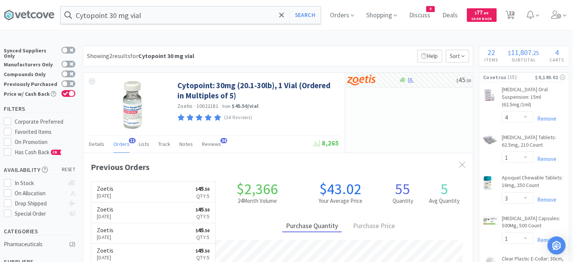
select select "3"
select select "1"
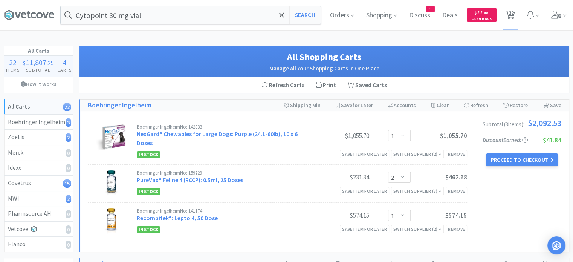
click at [518, 164] on button "Proceed to Checkout" at bounding box center [522, 159] width 72 height 13
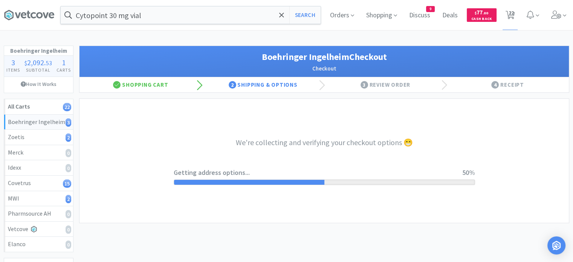
select select "invoice"
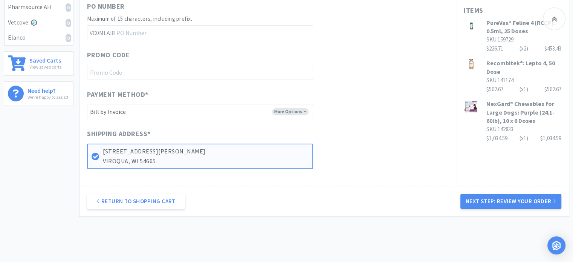
scroll to position [210, 0]
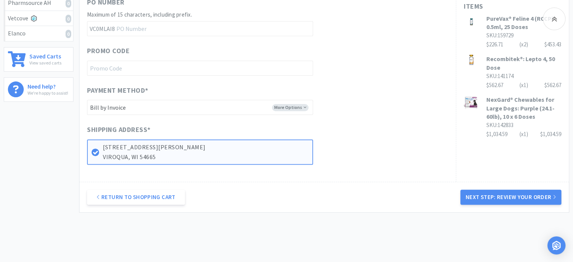
click at [524, 198] on button "Next Step: Review Your Order" at bounding box center [510, 196] width 101 height 15
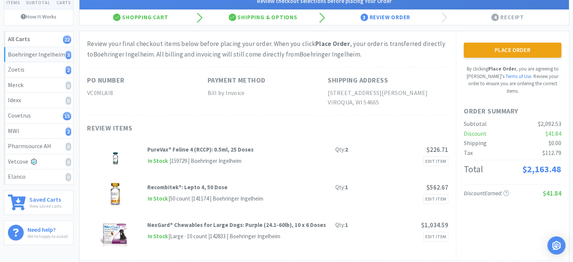
scroll to position [66, 0]
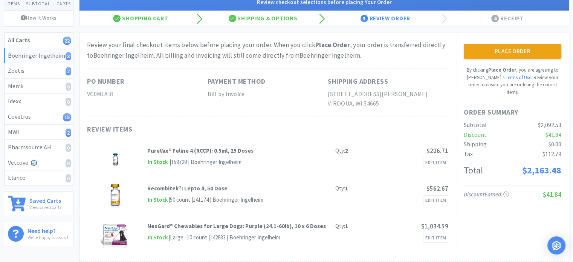
click at [518, 49] on button "Place Order" at bounding box center [512, 51] width 98 height 15
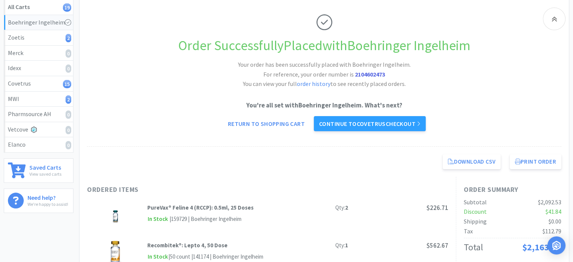
scroll to position [101, 0]
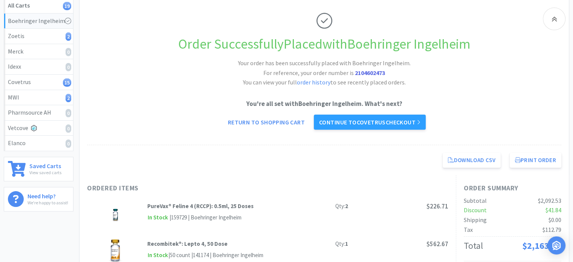
click at [363, 122] on link "Continue to Covetrus checkout" at bounding box center [370, 121] width 112 height 15
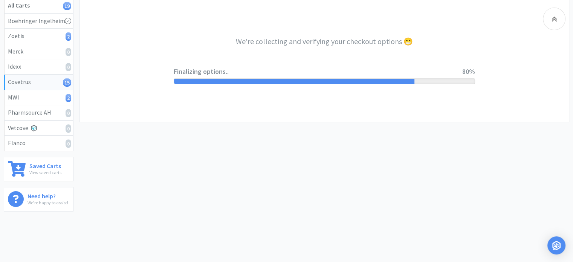
select select "ACCOUNT"
select select "cvt-standard-net"
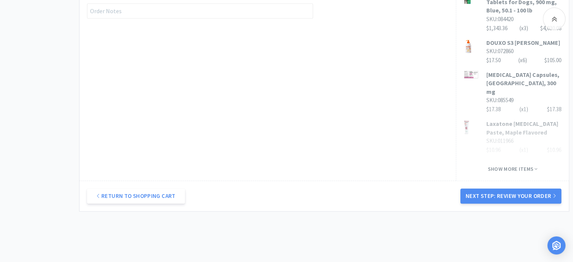
scroll to position [521, 0]
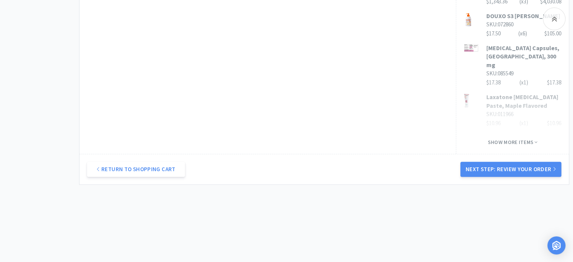
click at [513, 140] on span "Show more items" at bounding box center [513, 142] width 50 height 7
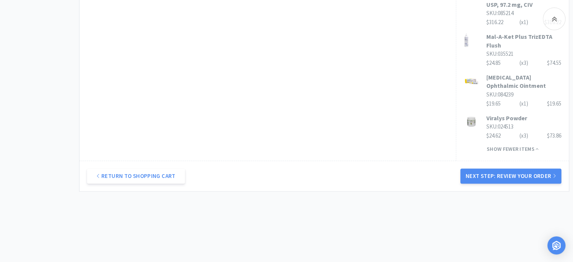
scroll to position [689, 0]
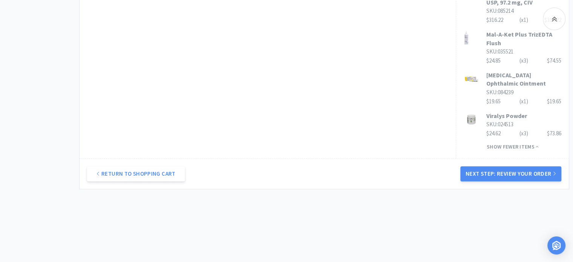
click at [520, 181] on button "Next Step: Review Your Order" at bounding box center [510, 173] width 101 height 15
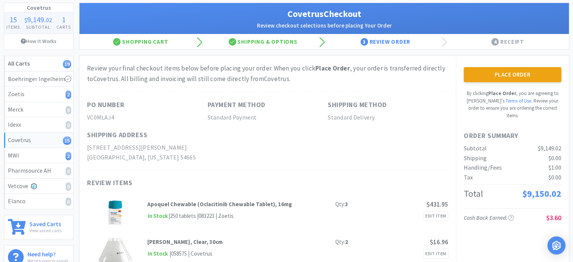
scroll to position [41, 0]
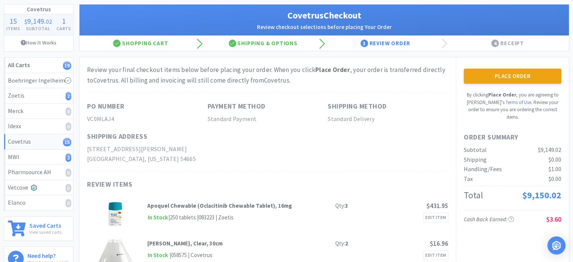
click at [517, 75] on button "Place Order" at bounding box center [512, 76] width 98 height 15
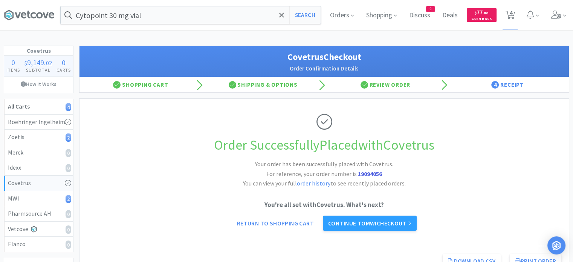
click at [512, 15] on icon at bounding box center [509, 15] width 9 height 8
select select "5"
select select "1"
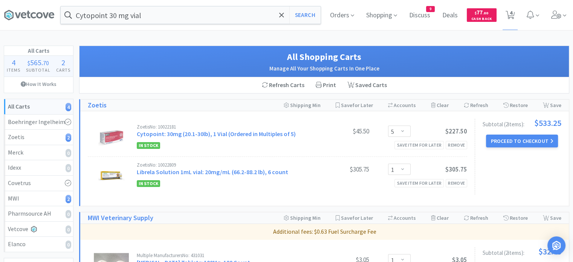
click at [504, 140] on button "Proceed to Checkout" at bounding box center [522, 140] width 72 height 13
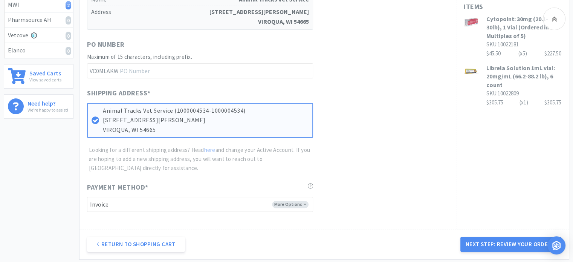
scroll to position [208, 0]
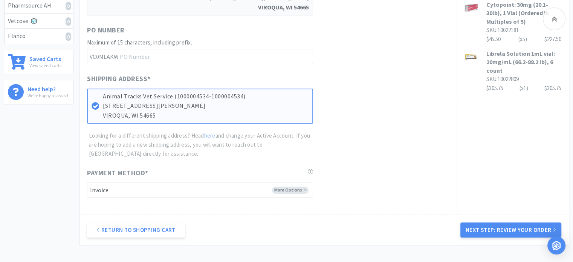
click at [496, 227] on button "Next Step: Review Your Order" at bounding box center [510, 229] width 101 height 15
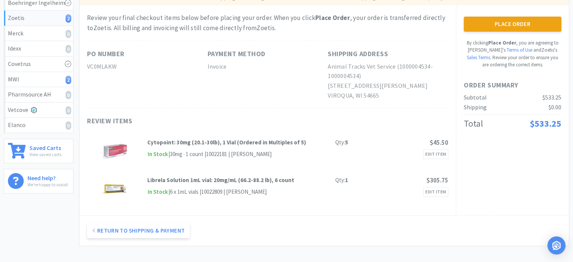
scroll to position [0, 0]
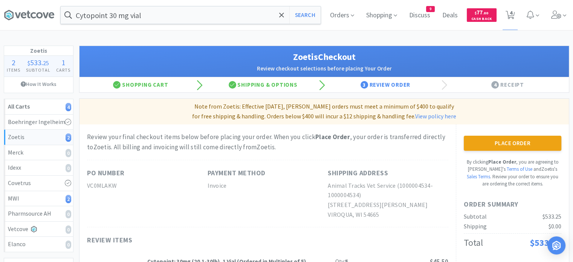
click at [495, 150] on div "Place Order By clicking Place Order , you are agreeing to Vetcove's Terms of Us…" at bounding box center [512, 162] width 98 height 52
click at [494, 141] on button "Place Order" at bounding box center [512, 143] width 98 height 15
